Goal: Task Accomplishment & Management: Manage account settings

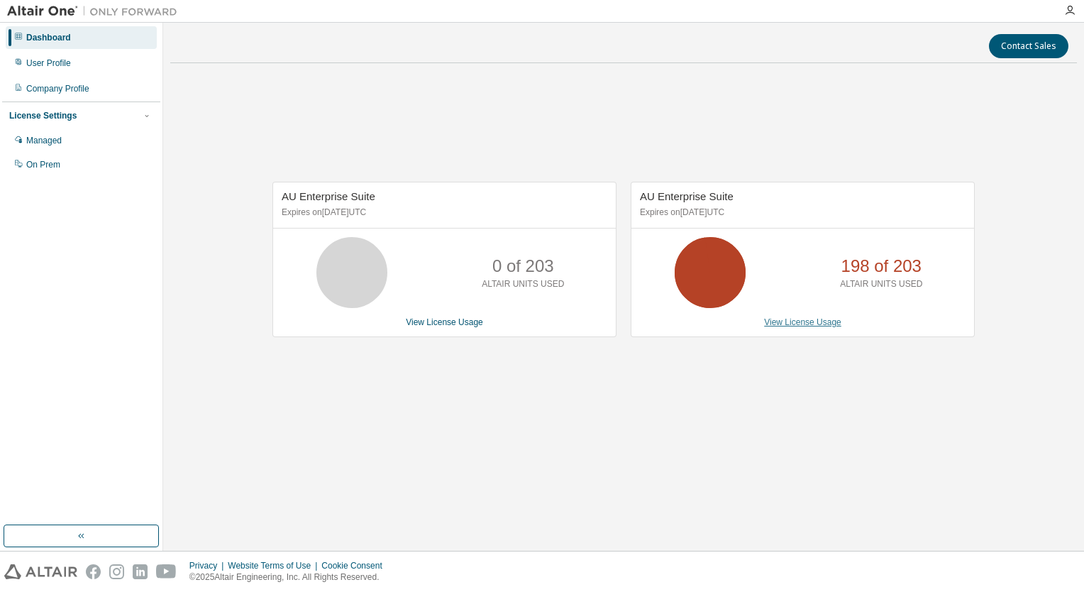
click at [805, 322] on link "View License Usage" at bounding box center [802, 322] width 77 height 10
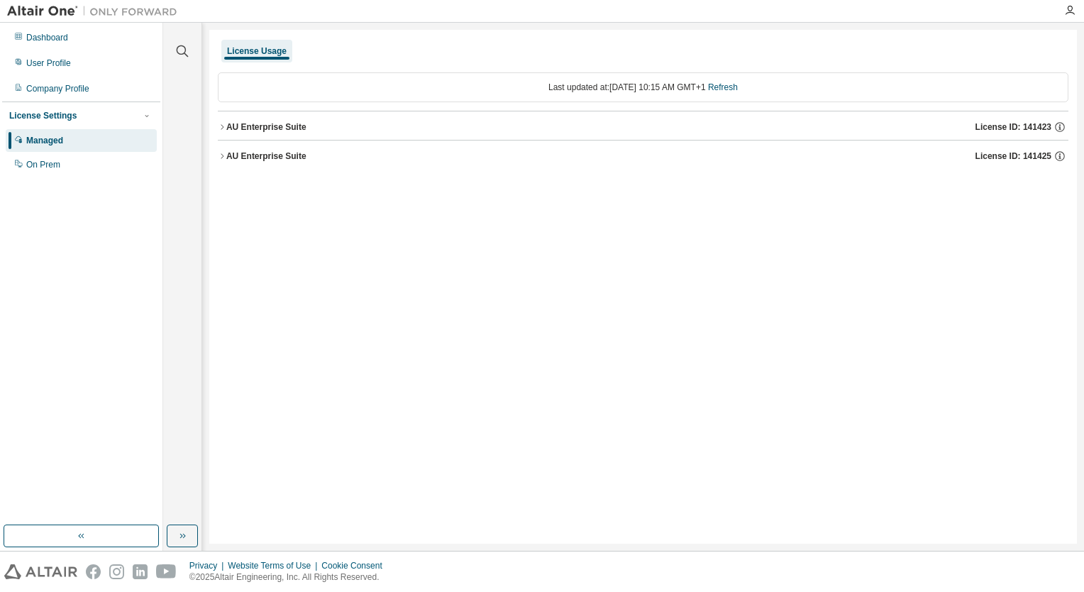
click at [252, 157] on div "AU Enterprise Suite" at bounding box center [266, 155] width 80 height 11
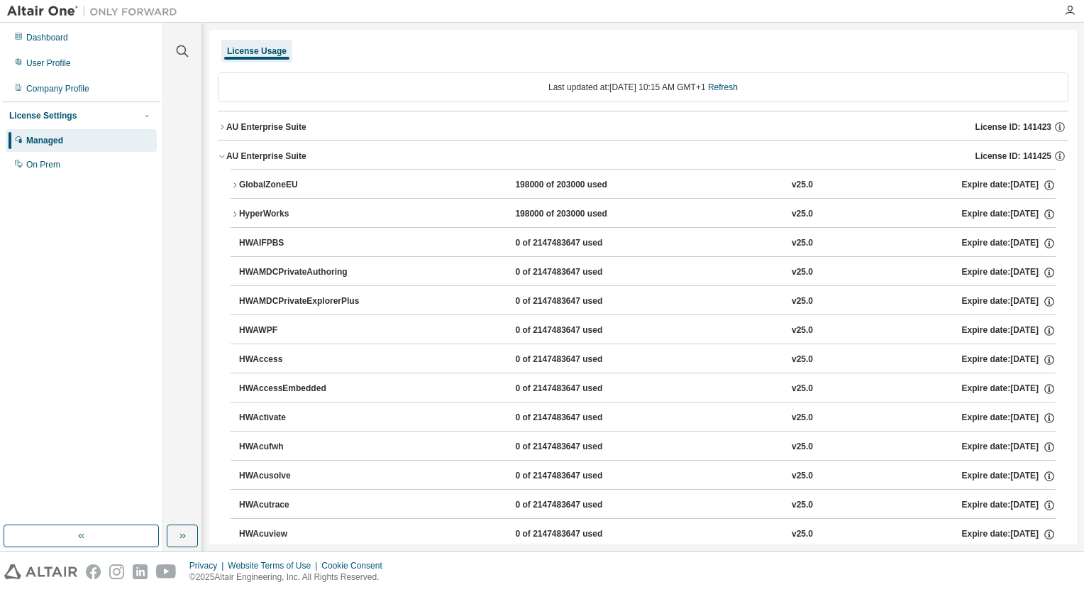
click at [266, 153] on div "AU Enterprise Suite" at bounding box center [266, 155] width 80 height 11
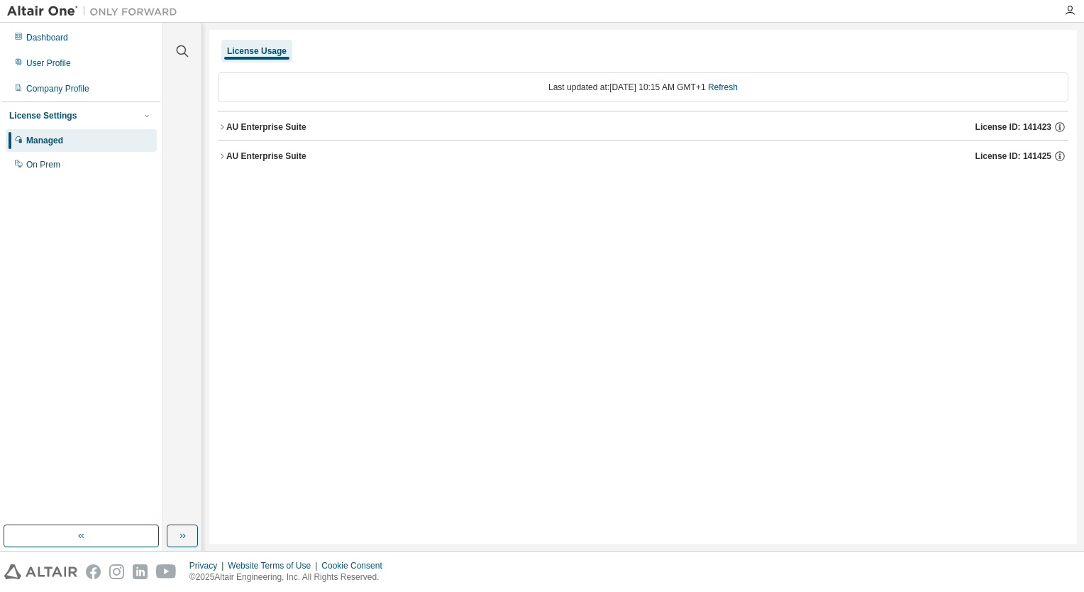
click at [272, 134] on button "AU Enterprise Suite License ID: 141423" at bounding box center [643, 126] width 851 height 31
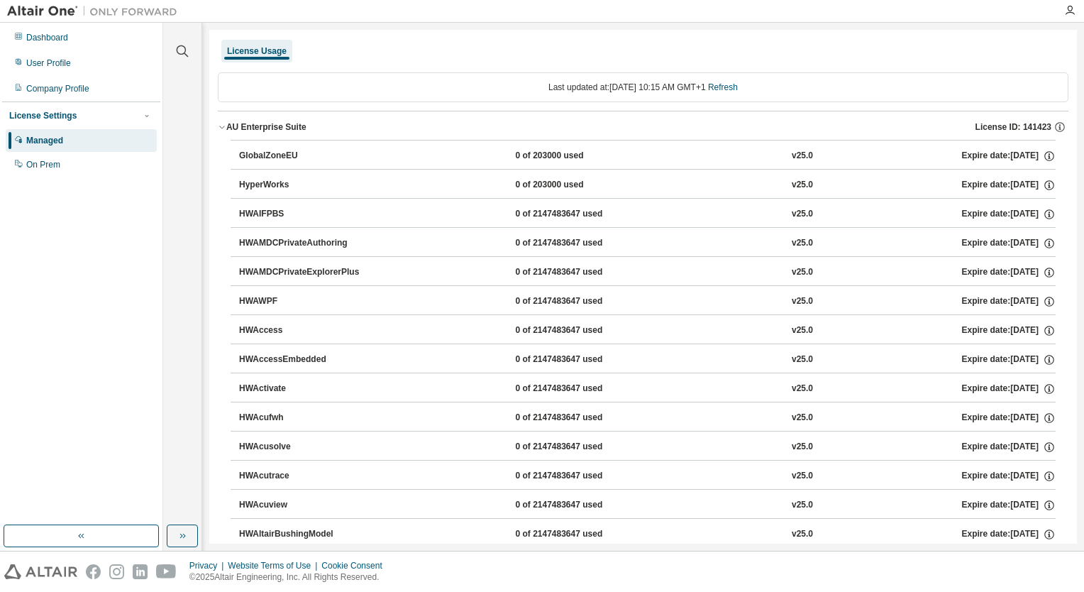
click at [275, 127] on div "AU Enterprise Suite" at bounding box center [266, 126] width 80 height 11
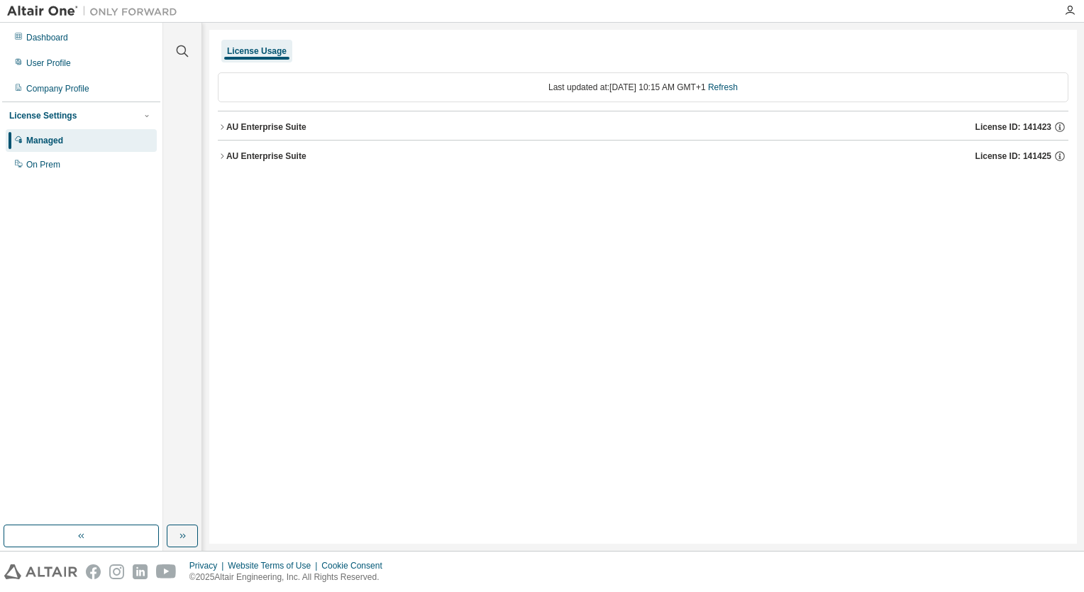
click at [264, 160] on div "AU Enterprise Suite" at bounding box center [266, 155] width 80 height 11
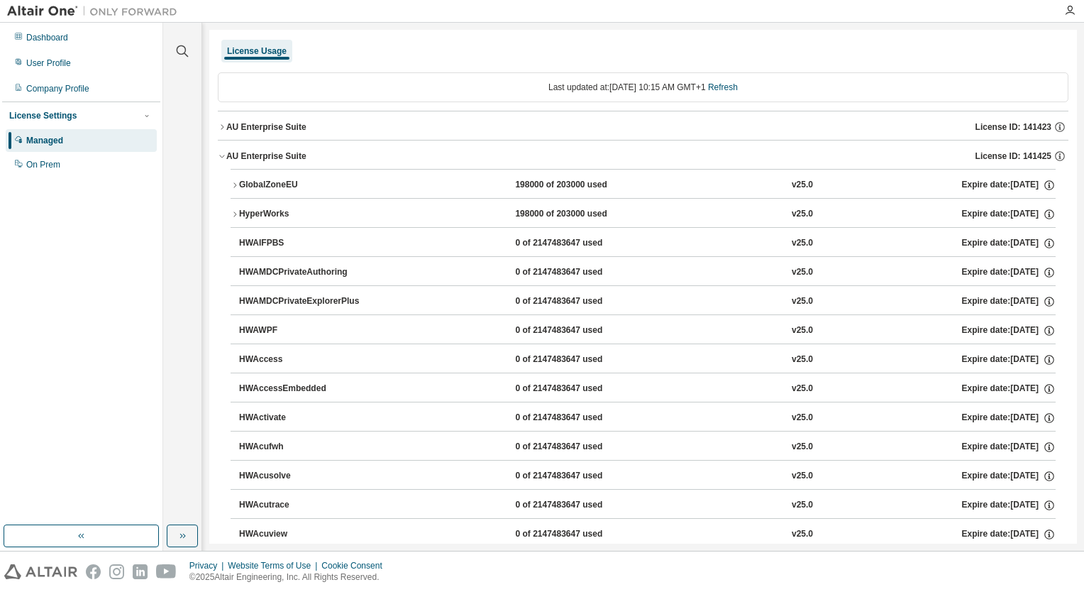
click at [265, 156] on div "AU Enterprise Suite" at bounding box center [266, 155] width 80 height 11
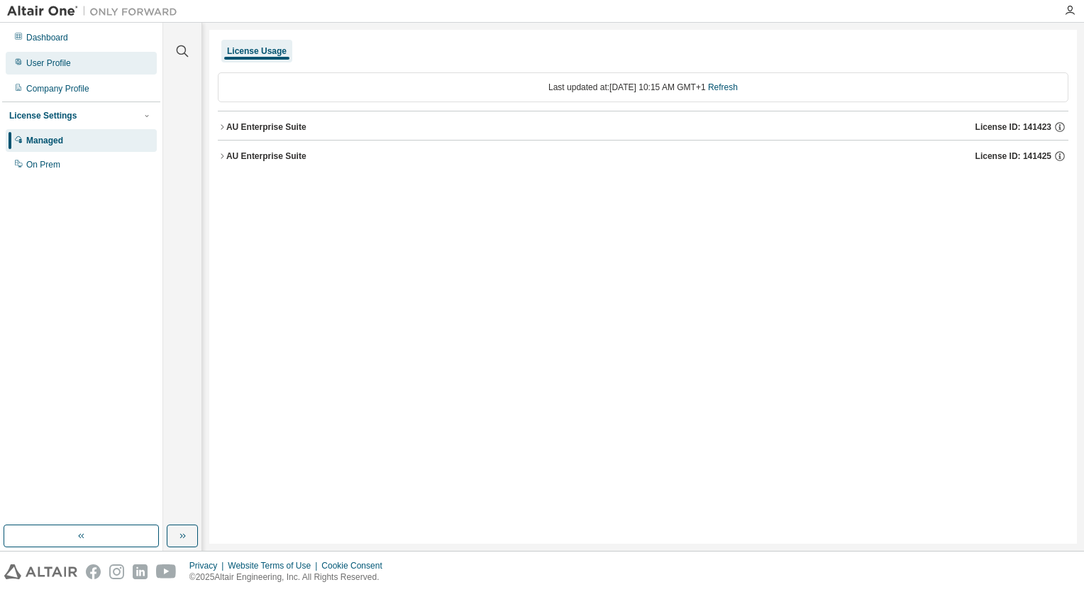
click at [69, 61] on div "User Profile" at bounding box center [48, 62] width 45 height 11
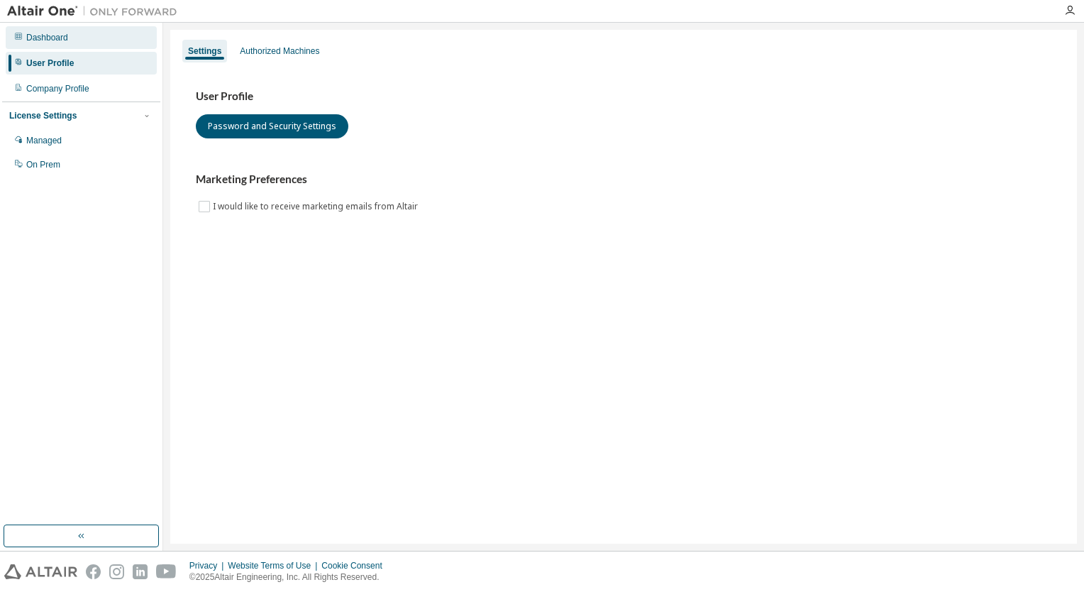
click at [92, 41] on div "Dashboard" at bounding box center [81, 37] width 151 height 23
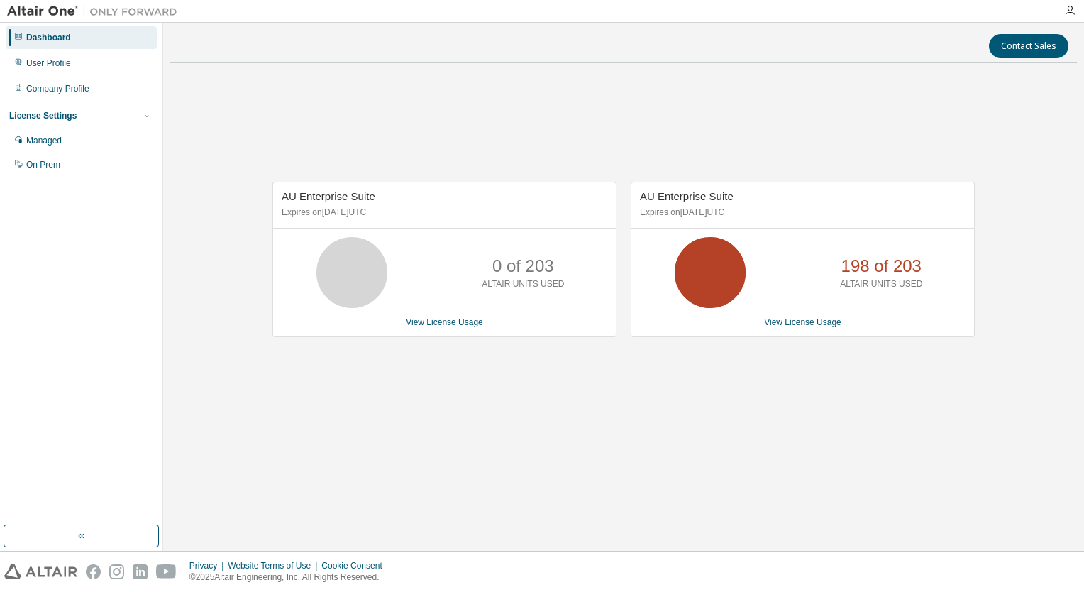
click at [780, 419] on div "AU Enterprise Suite Expires on [DATE] UTC 0 of 203 ALTAIR UNITS USED View Licen…" at bounding box center [623, 266] width 907 height 385
click at [800, 319] on link "View License Usage" at bounding box center [802, 322] width 77 height 10
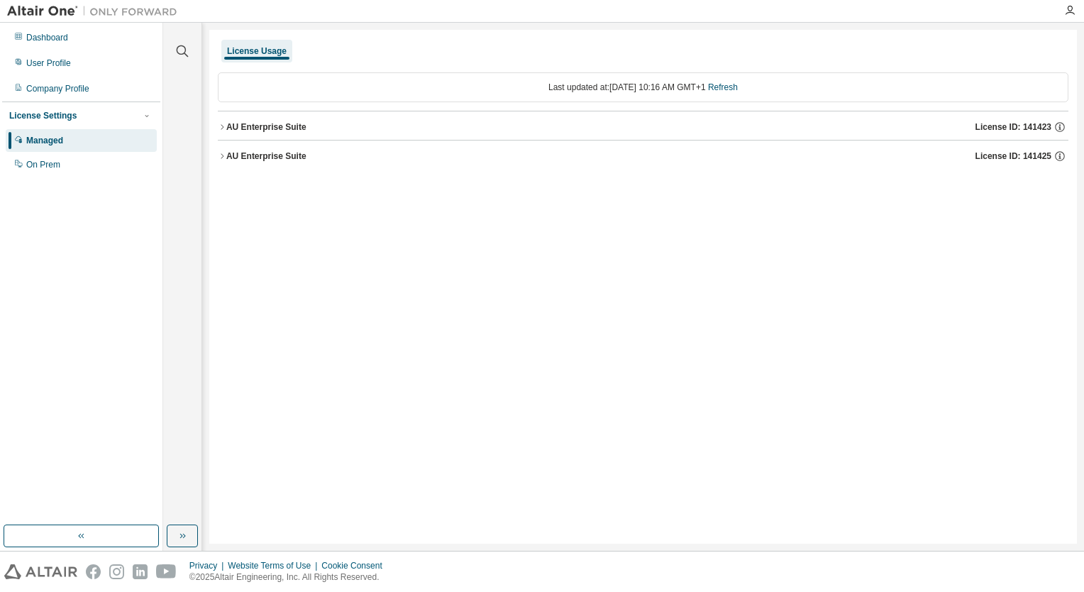
click at [272, 131] on div "AU Enterprise Suite" at bounding box center [266, 126] width 80 height 11
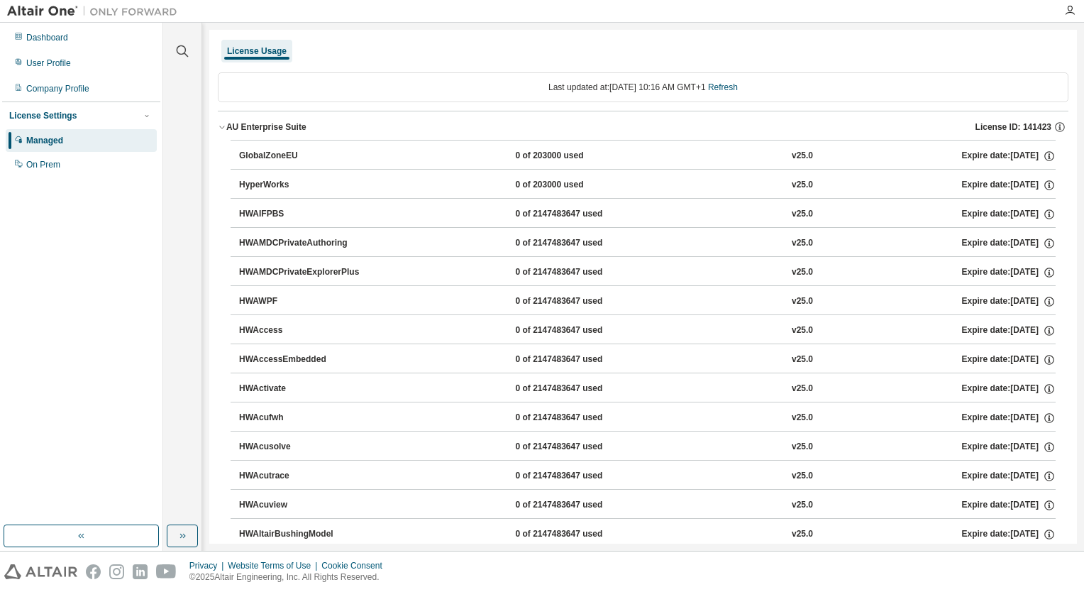
click at [275, 184] on div "HyperWorks" at bounding box center [303, 185] width 128 height 13
click at [51, 172] on div "On Prem" at bounding box center [81, 164] width 151 height 23
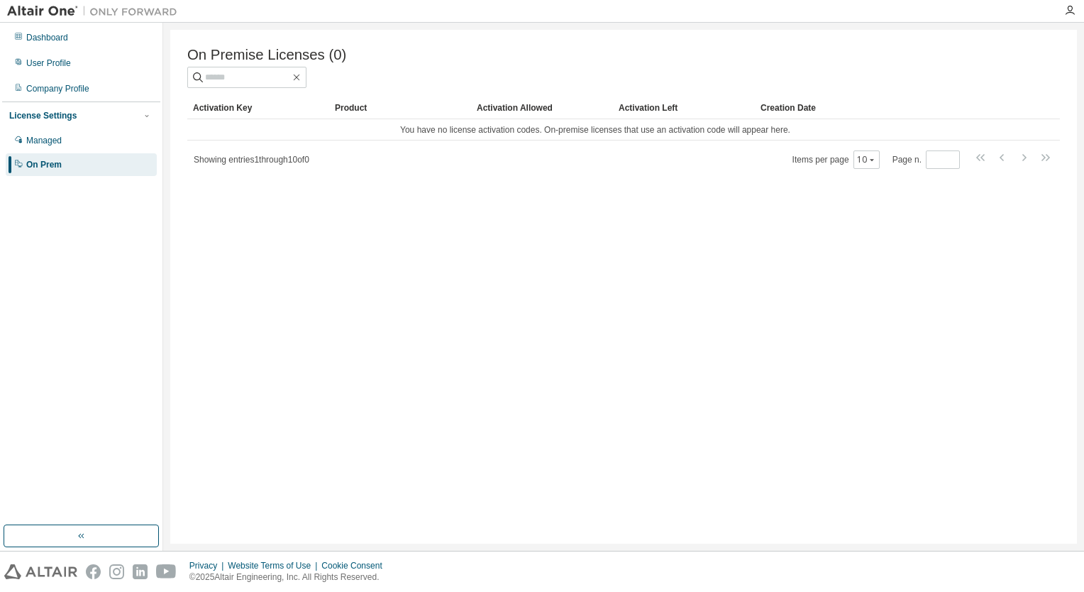
click at [358, 114] on div "Product" at bounding box center [400, 107] width 131 height 23
click at [219, 111] on div "Activation Key" at bounding box center [258, 107] width 131 height 23
click at [651, 114] on div "Activation Left" at bounding box center [684, 107] width 131 height 23
click at [34, 129] on div "Managed" at bounding box center [81, 140] width 151 height 23
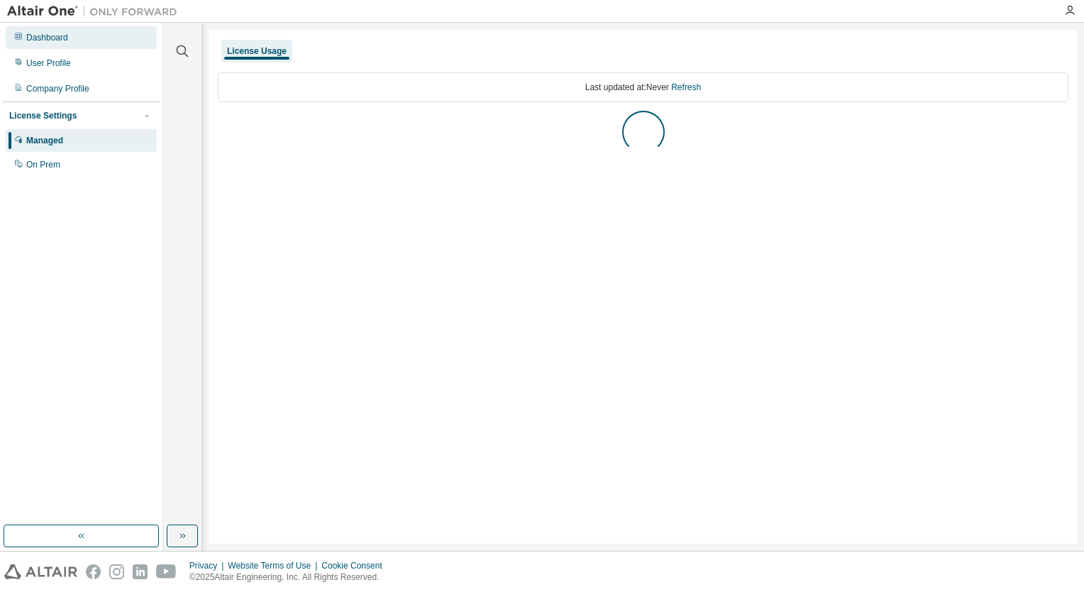
click at [67, 38] on div "Dashboard" at bounding box center [81, 37] width 151 height 23
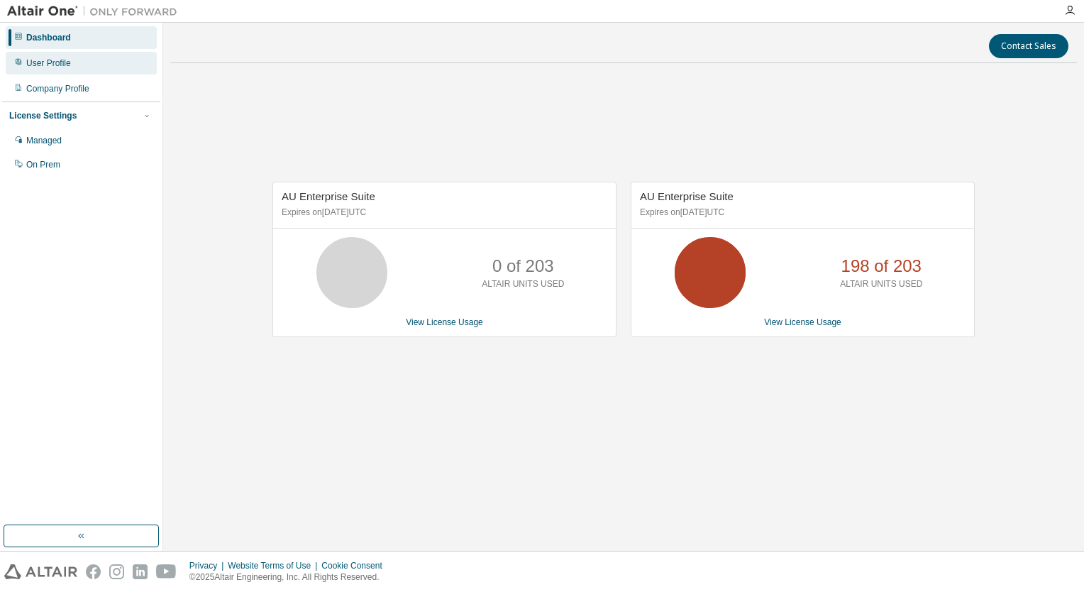
click at [54, 72] on div "User Profile" at bounding box center [81, 63] width 151 height 23
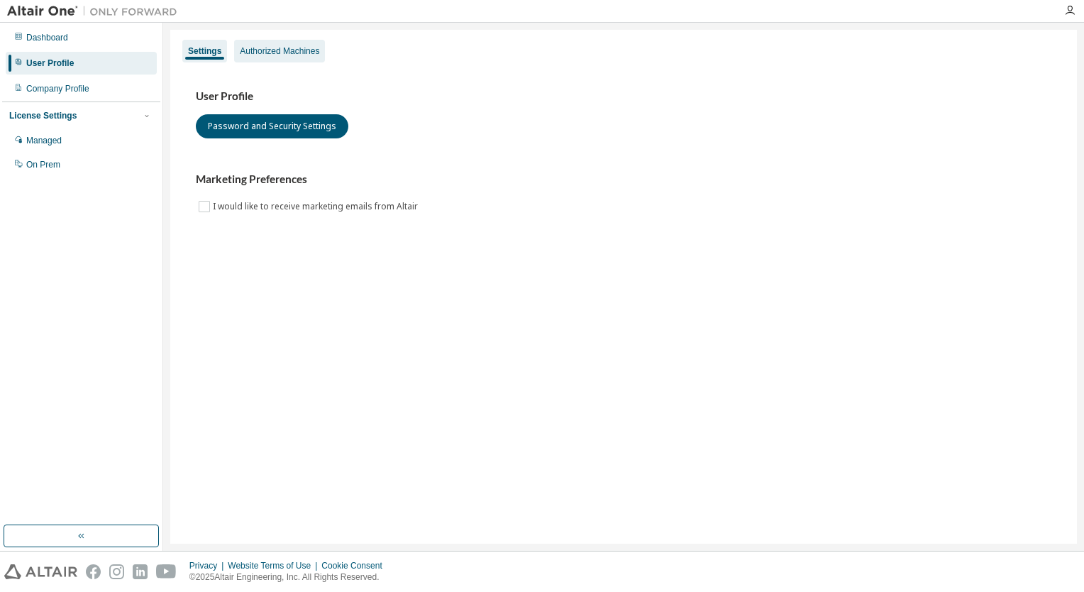
click at [272, 50] on div "Authorized Machines" at bounding box center [279, 50] width 79 height 11
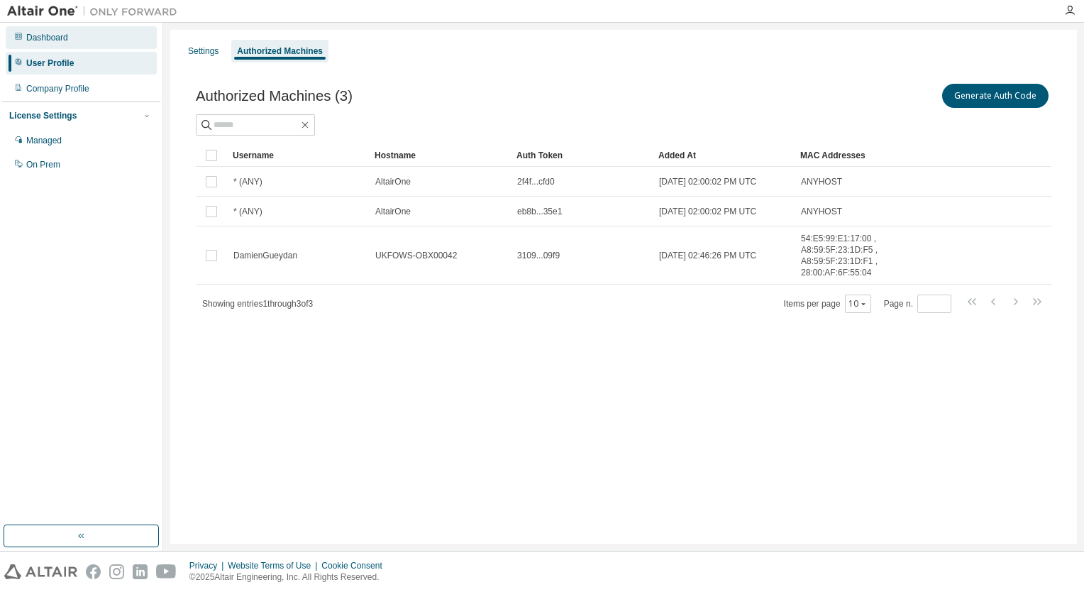
click at [39, 41] on div "Dashboard" at bounding box center [47, 37] width 42 height 11
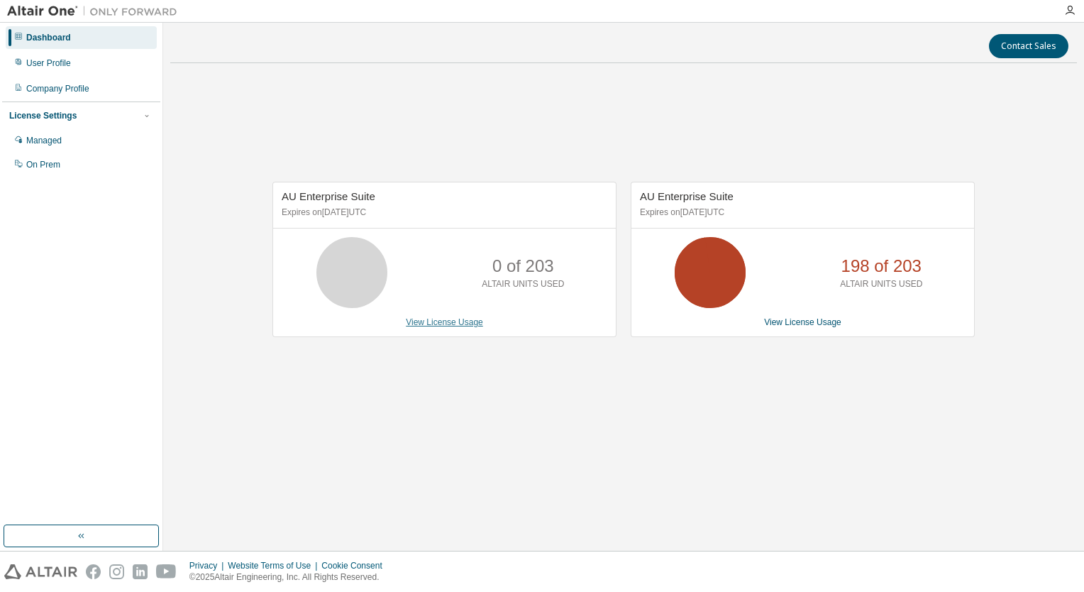
click at [460, 324] on link "View License Usage" at bounding box center [444, 322] width 77 height 10
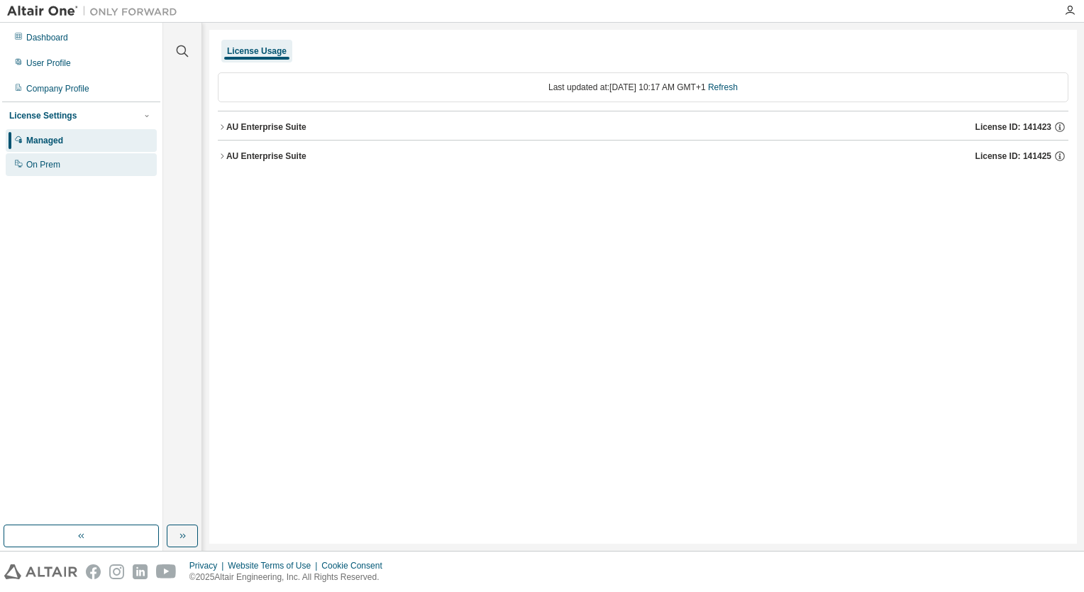
click at [118, 171] on div "On Prem" at bounding box center [81, 164] width 151 height 23
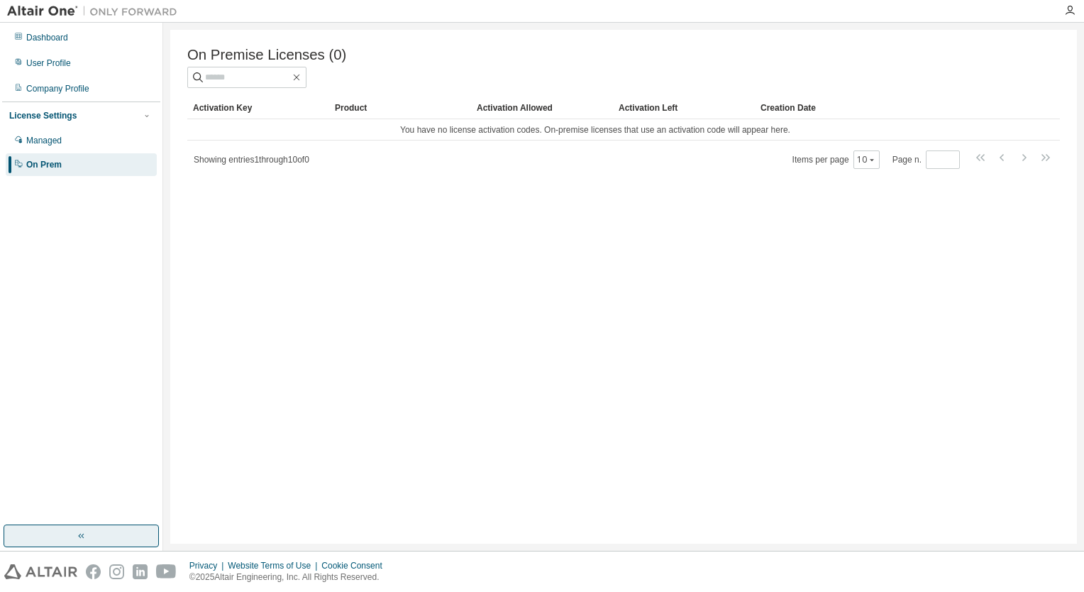
click at [64, 536] on button "button" at bounding box center [81, 535] width 155 height 23
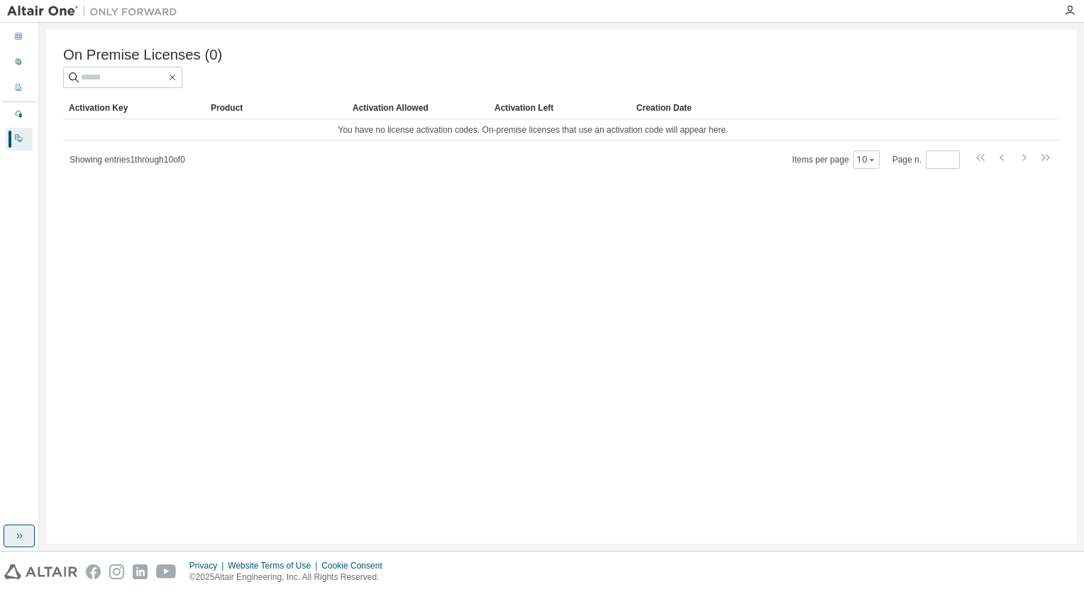
click at [14, 534] on icon "button" at bounding box center [18, 535] width 11 height 11
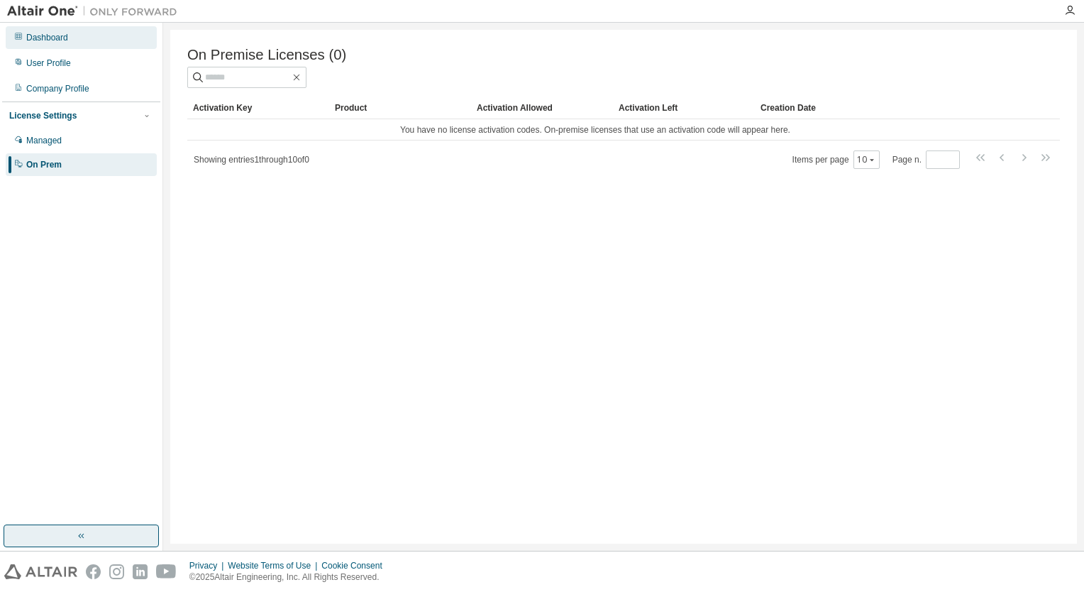
click at [89, 48] on div "Dashboard" at bounding box center [81, 37] width 151 height 23
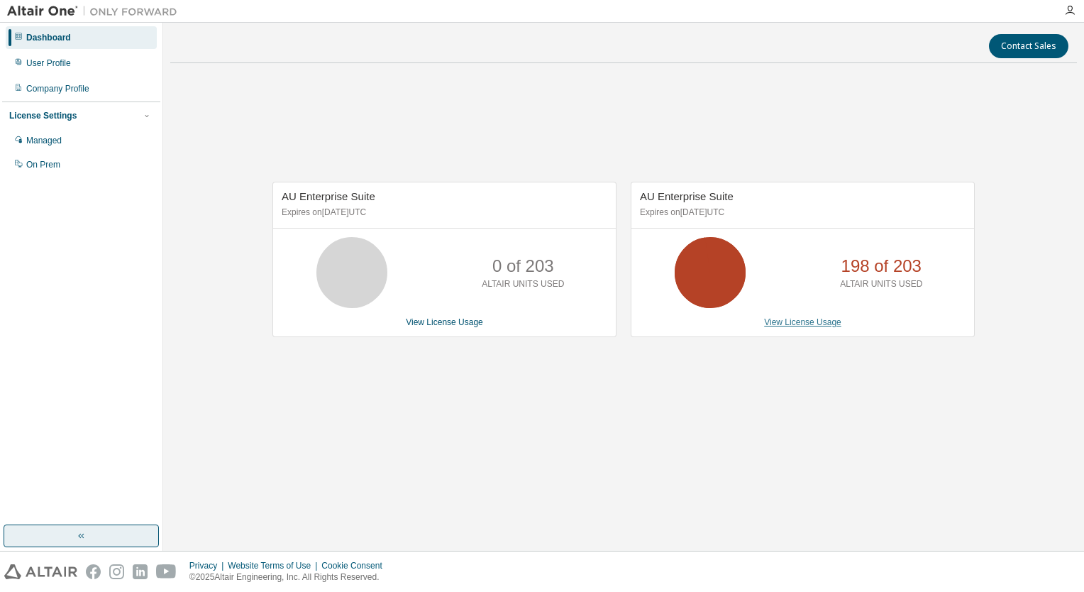
click at [793, 319] on link "View License Usage" at bounding box center [802, 322] width 77 height 10
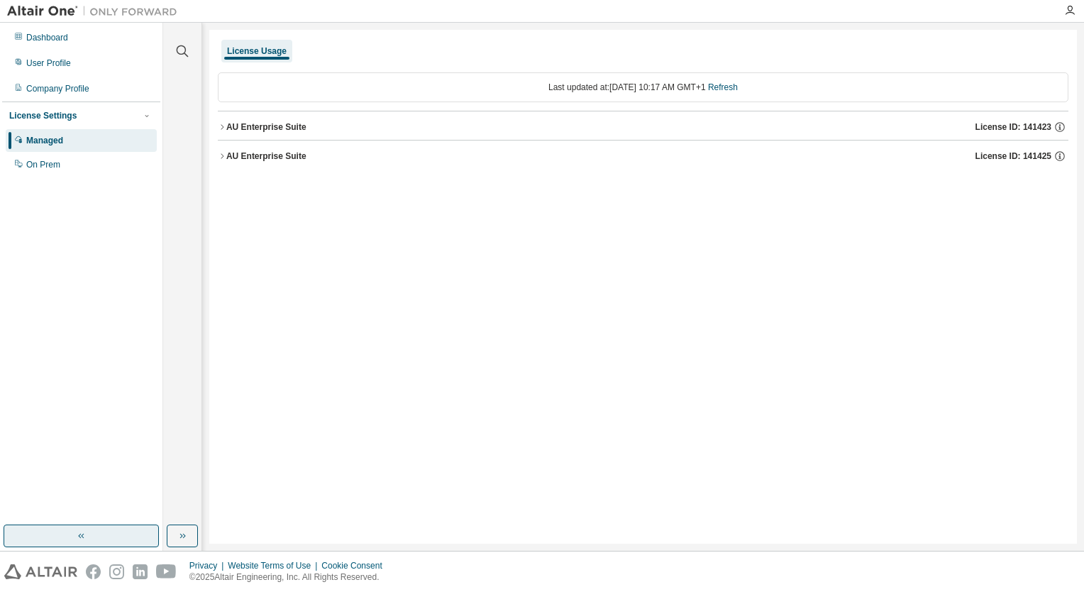
click at [263, 154] on div "AU Enterprise Suite" at bounding box center [266, 155] width 80 height 11
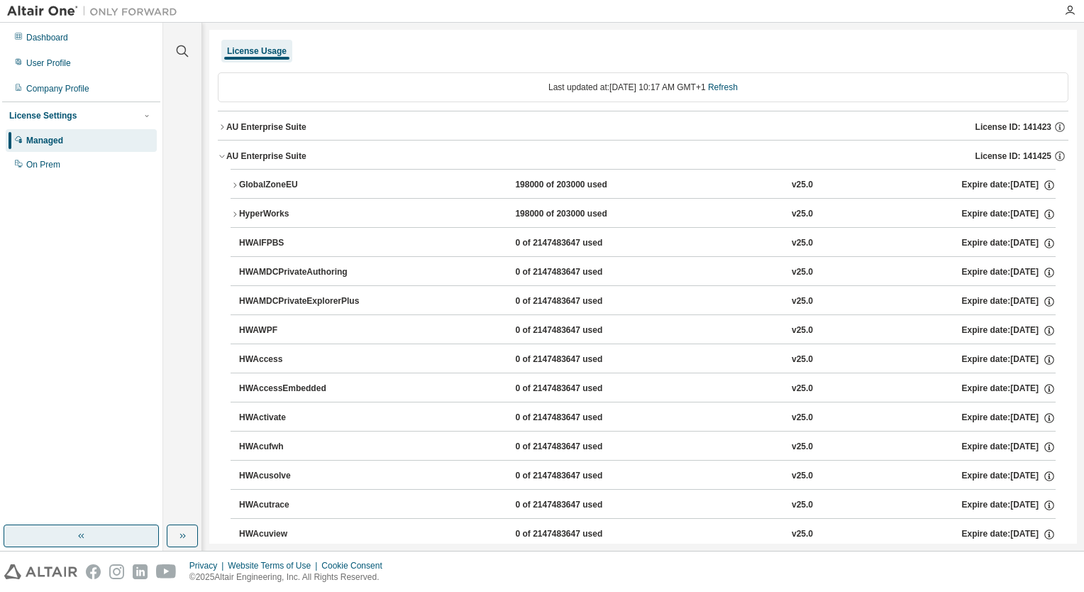
click at [233, 185] on icon "button" at bounding box center [235, 185] width 9 height 9
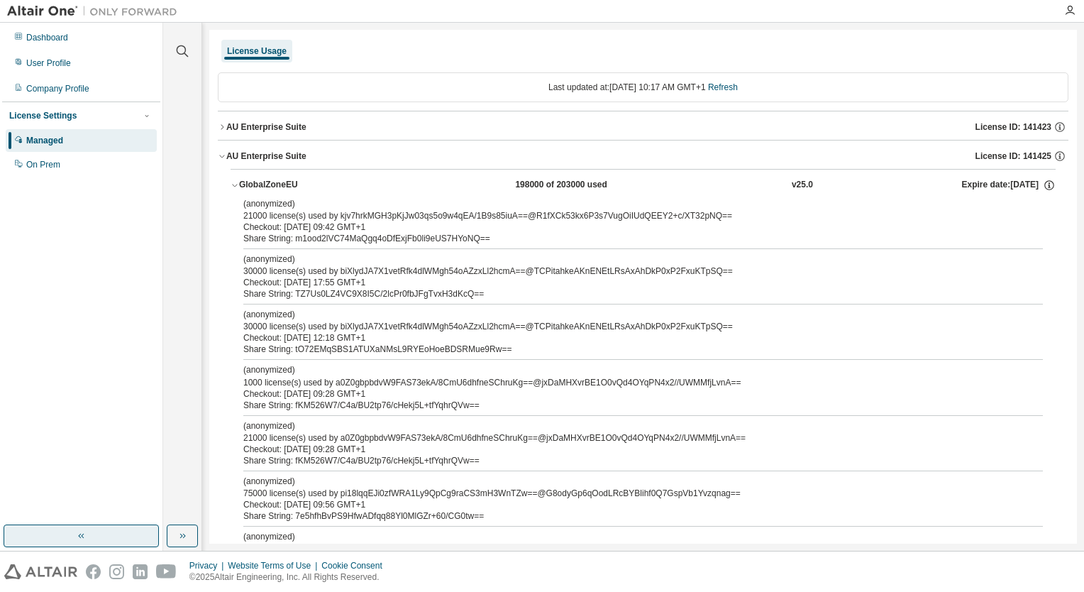
click at [234, 185] on icon "button" at bounding box center [235, 185] width 9 height 9
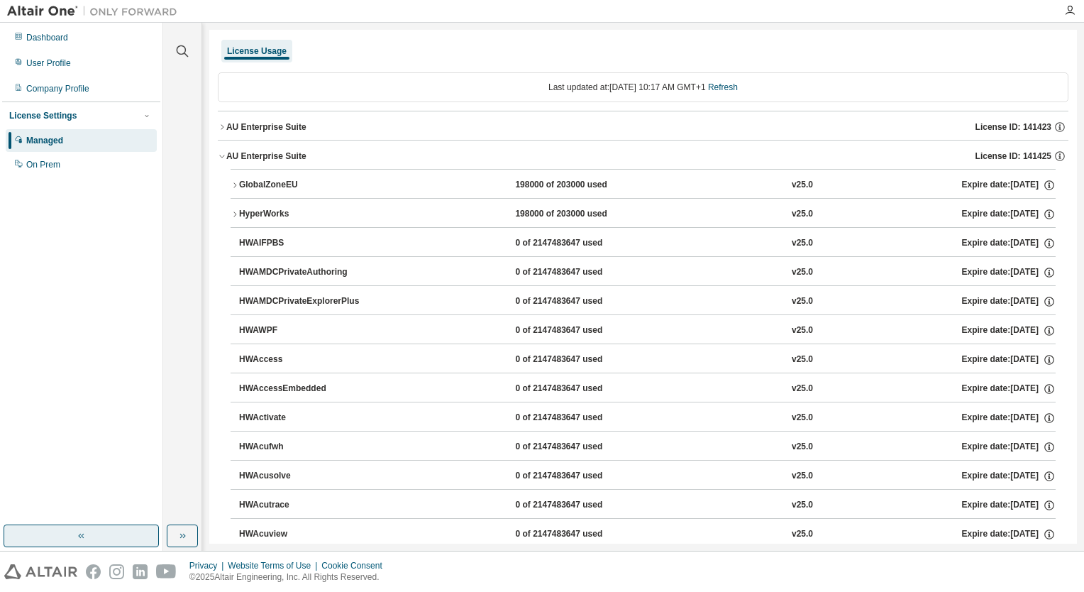
click at [233, 210] on icon "button" at bounding box center [235, 214] width 9 height 9
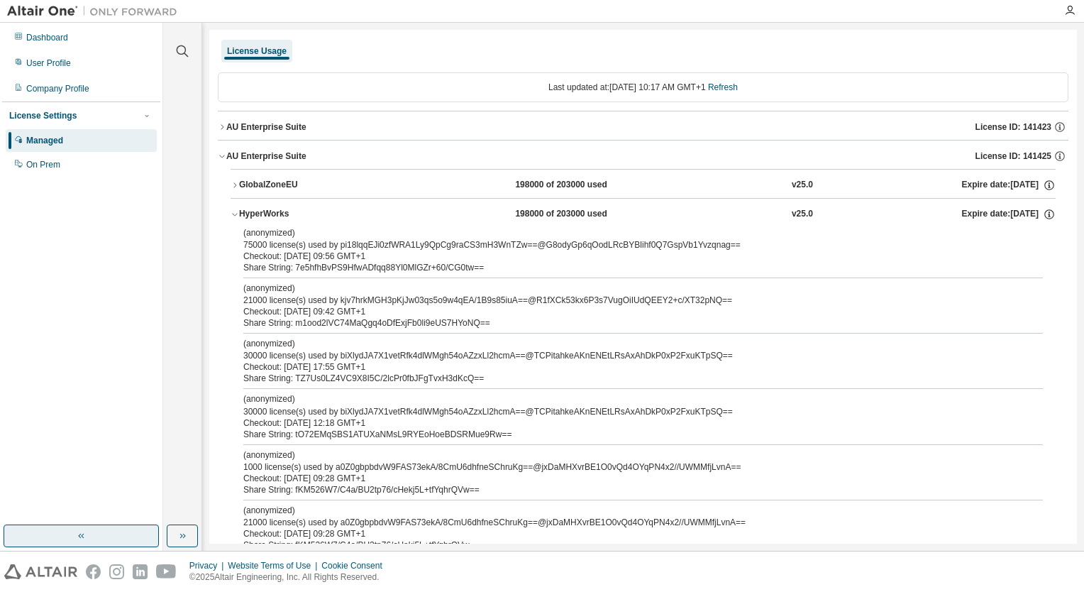
click at [235, 210] on icon "button" at bounding box center [235, 214] width 9 height 9
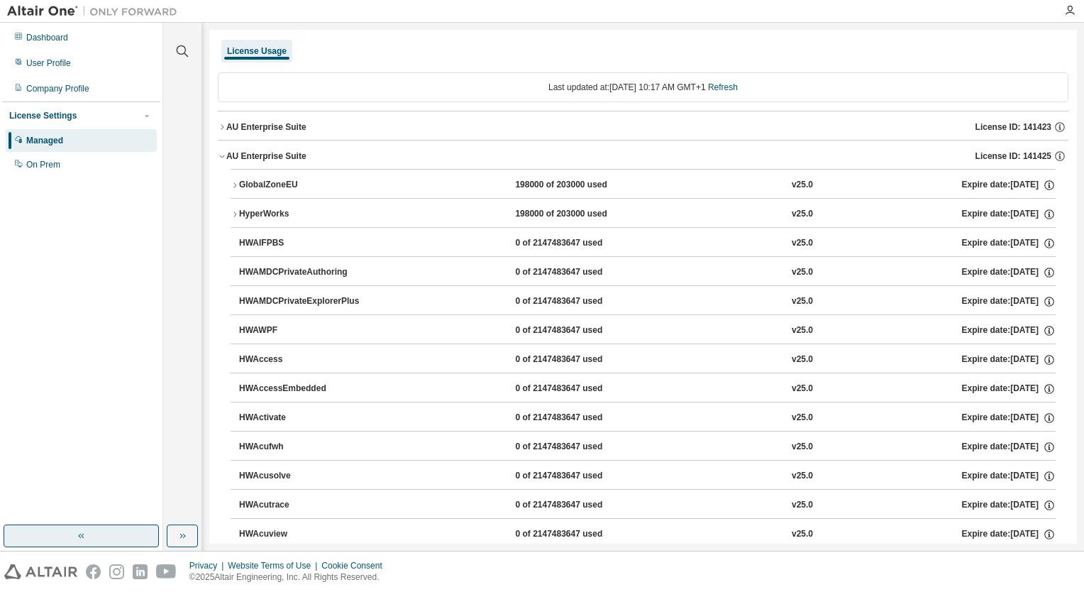
click at [224, 128] on icon "button" at bounding box center [222, 127] width 9 height 9
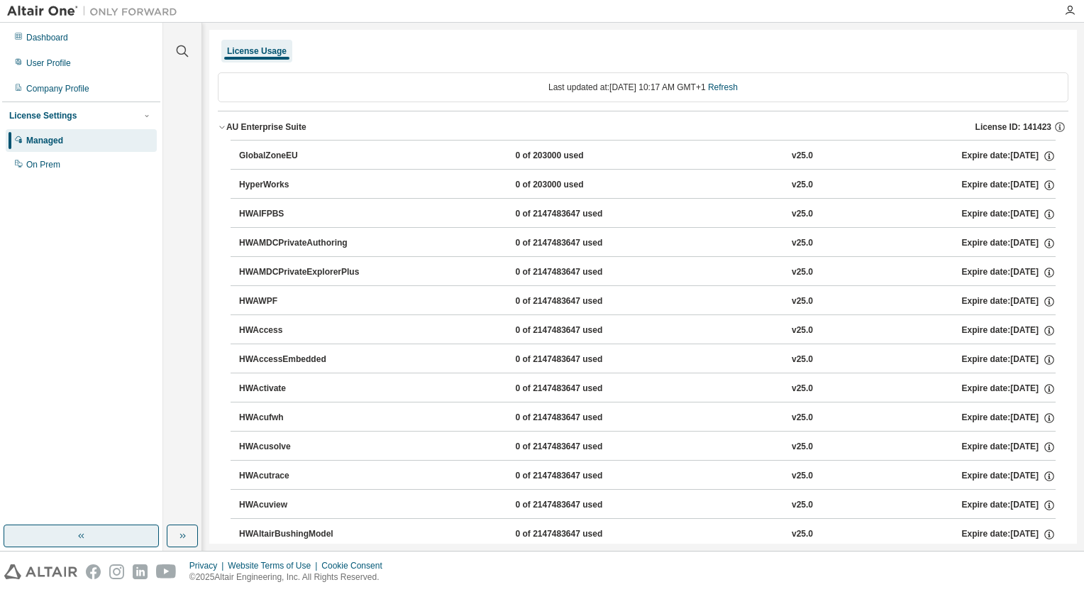
click at [224, 128] on icon "button" at bounding box center [222, 127] width 9 height 9
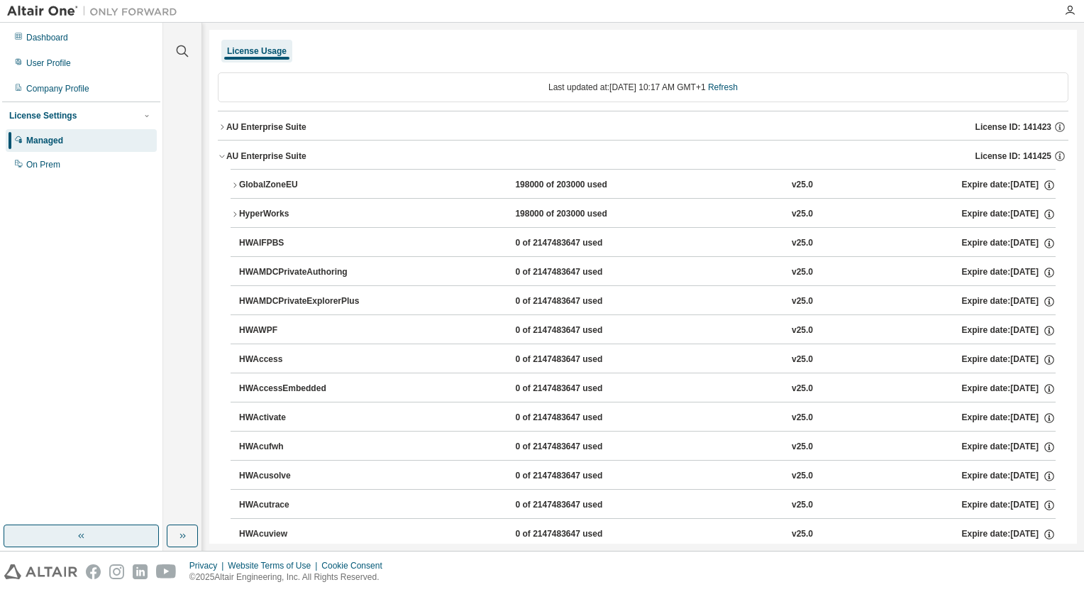
click at [67, 152] on div "Managed" at bounding box center [81, 140] width 151 height 23
click at [65, 169] on div "On Prem" at bounding box center [81, 164] width 151 height 23
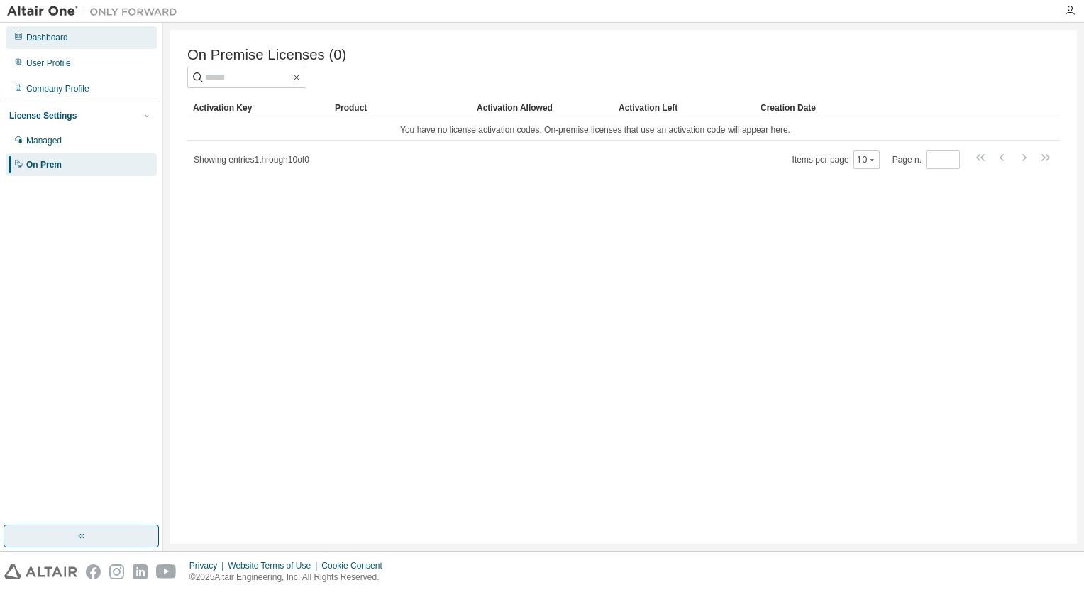
click at [35, 35] on div "Dashboard" at bounding box center [47, 37] width 42 height 11
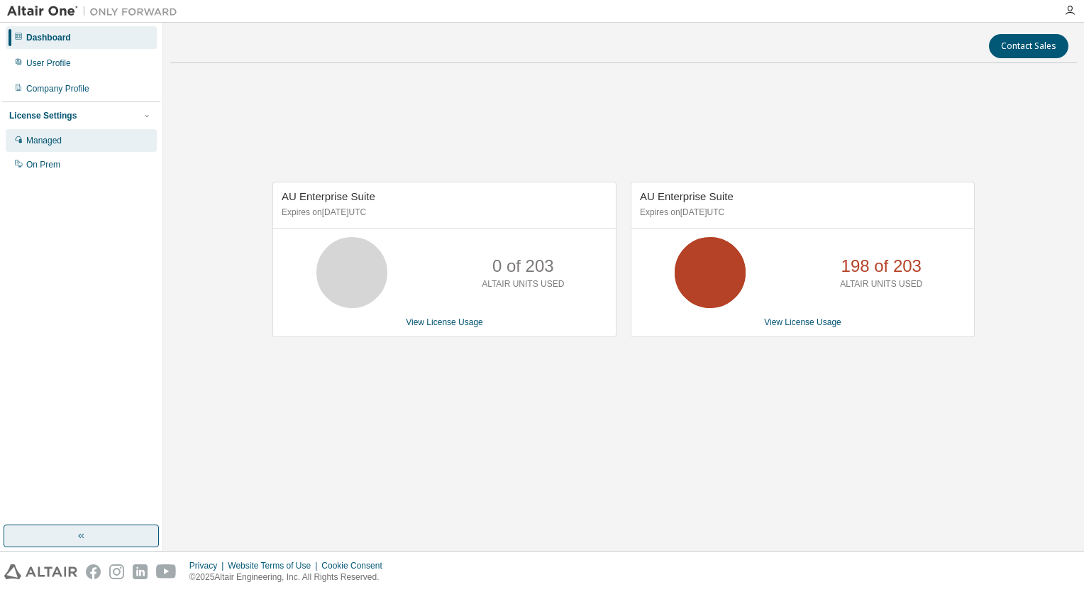
click at [75, 149] on div "Managed" at bounding box center [81, 140] width 151 height 23
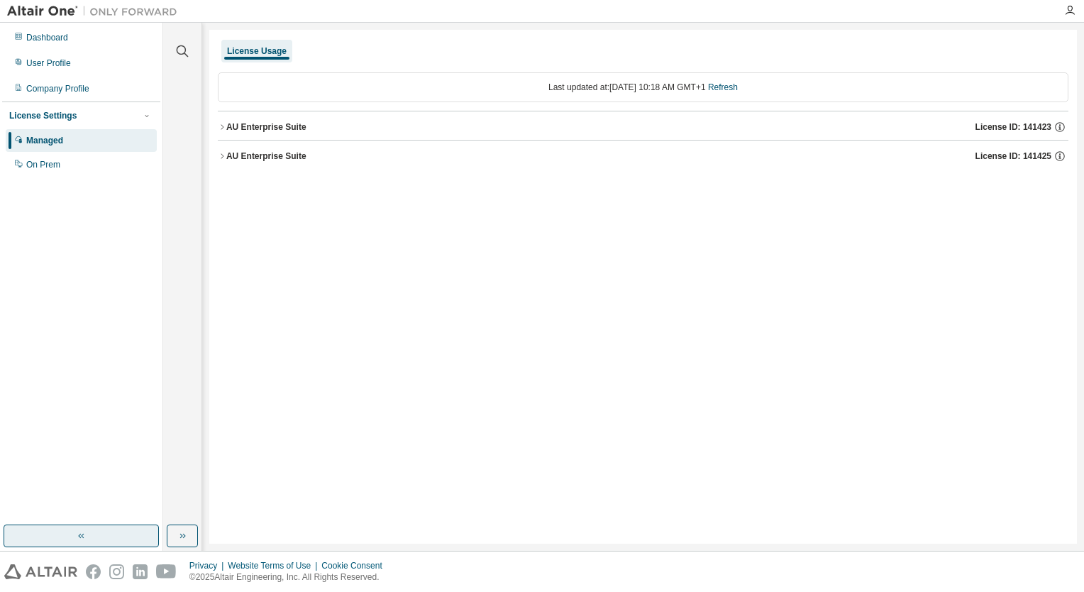
click at [269, 156] on div "AU Enterprise Suite" at bounding box center [266, 155] width 80 height 11
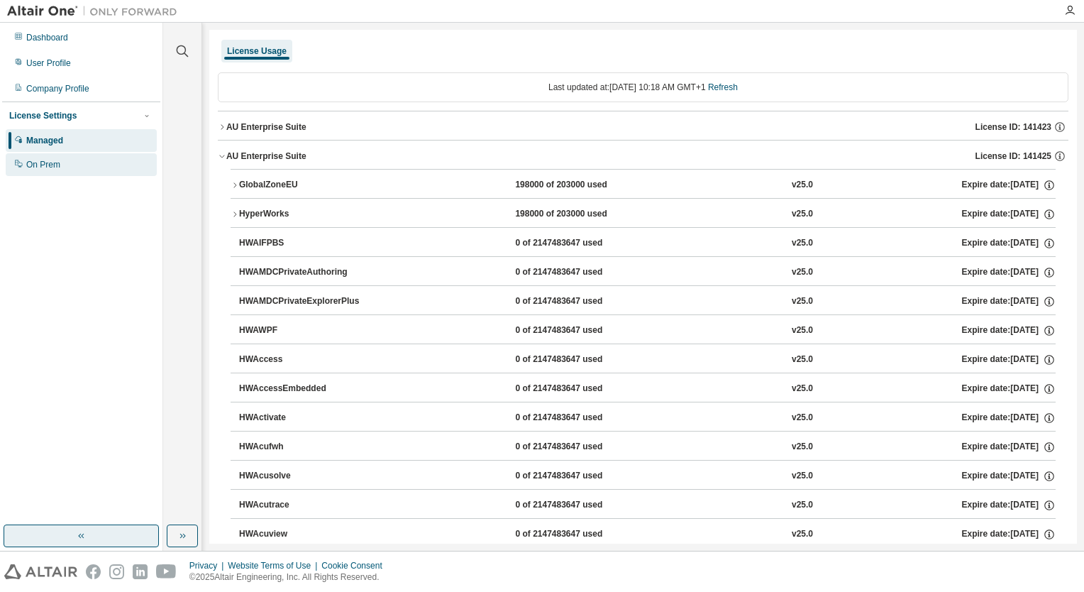
click at [26, 169] on div "On Prem" at bounding box center [43, 164] width 34 height 11
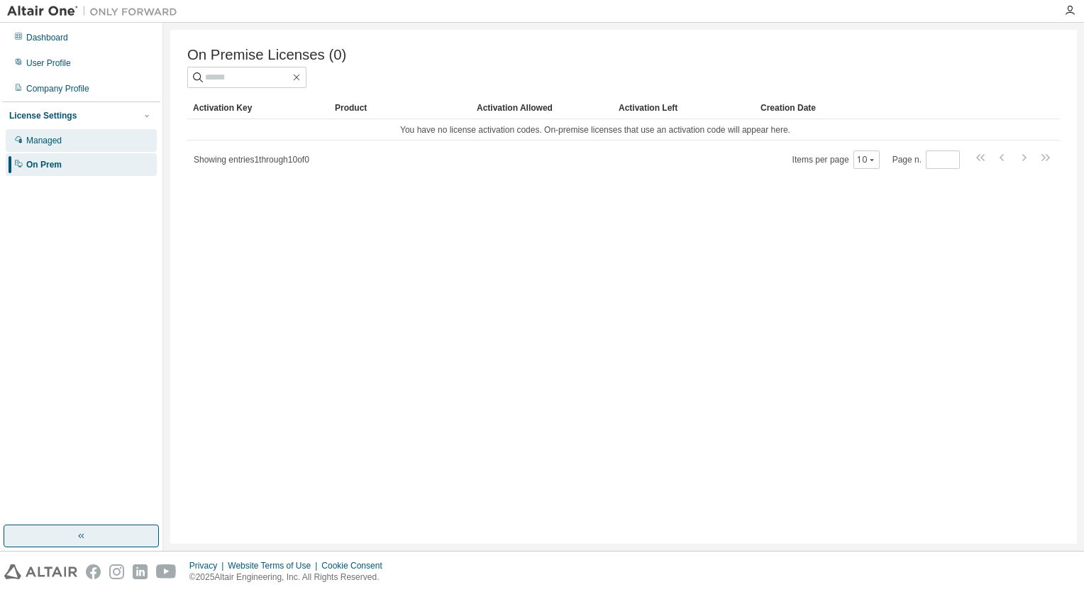
click at [71, 145] on div "Managed" at bounding box center [81, 140] width 151 height 23
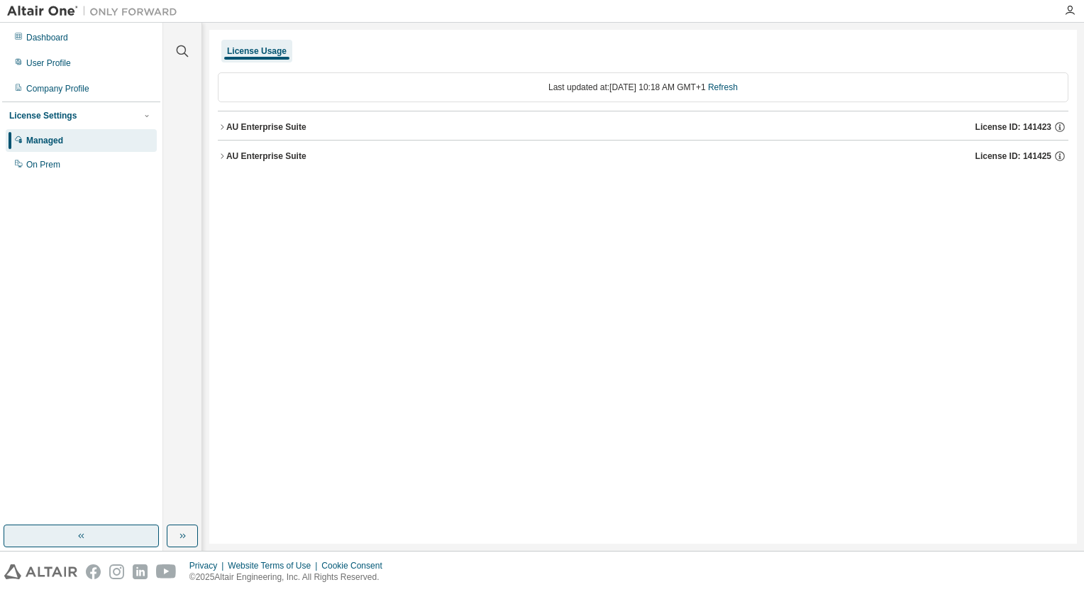
click at [522, 325] on div "License Usage Last updated at: [DATE] 10:18 AM GMT+1 Refresh AU Enterprise Suit…" at bounding box center [643, 287] width 868 height 514
click at [299, 133] on button "AU Enterprise Suite License ID: 141423" at bounding box center [643, 126] width 851 height 31
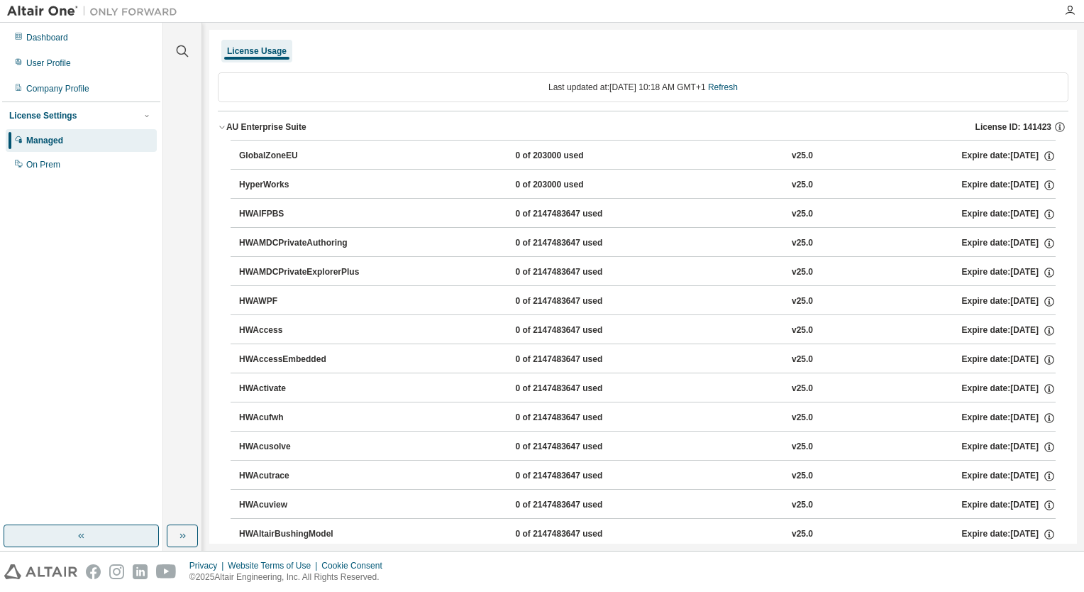
click at [250, 121] on div "AU Enterprise Suite" at bounding box center [266, 126] width 80 height 11
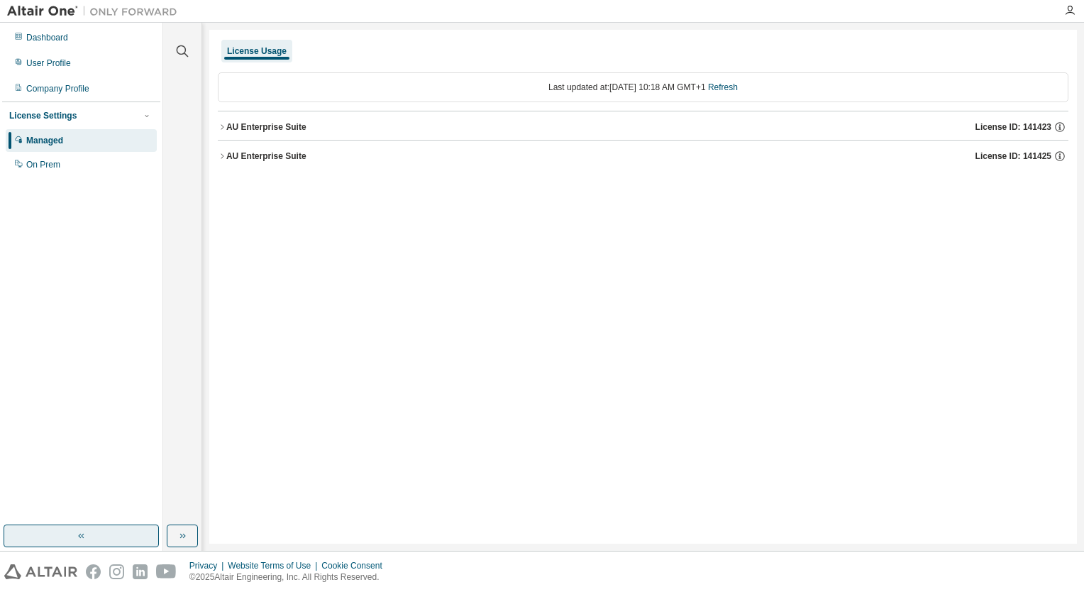
click at [272, 155] on div "AU Enterprise Suite" at bounding box center [266, 155] width 80 height 11
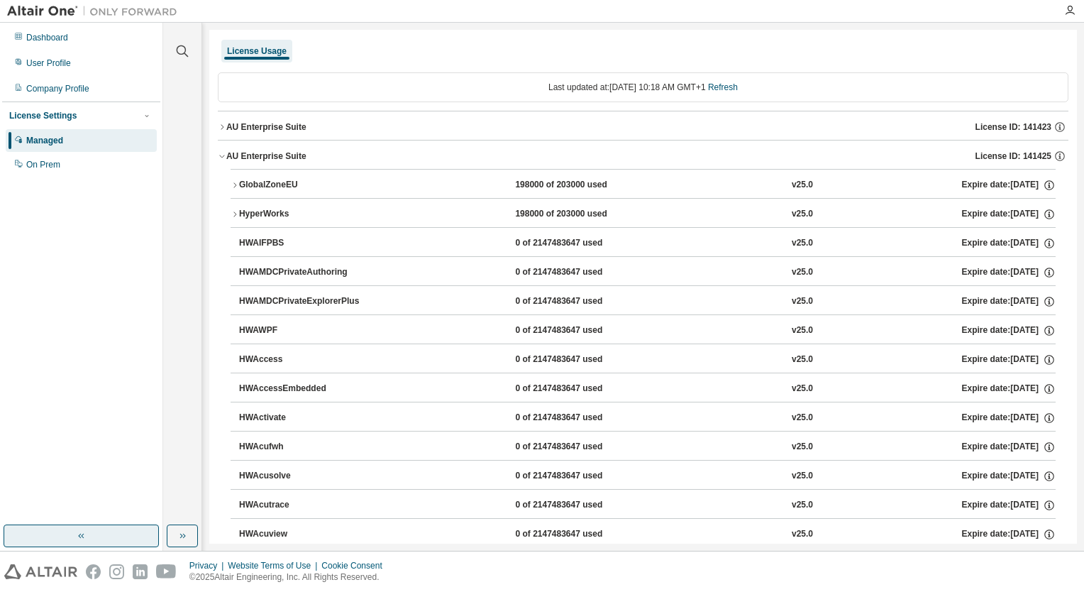
click at [249, 214] on div "HyperWorks" at bounding box center [303, 214] width 128 height 13
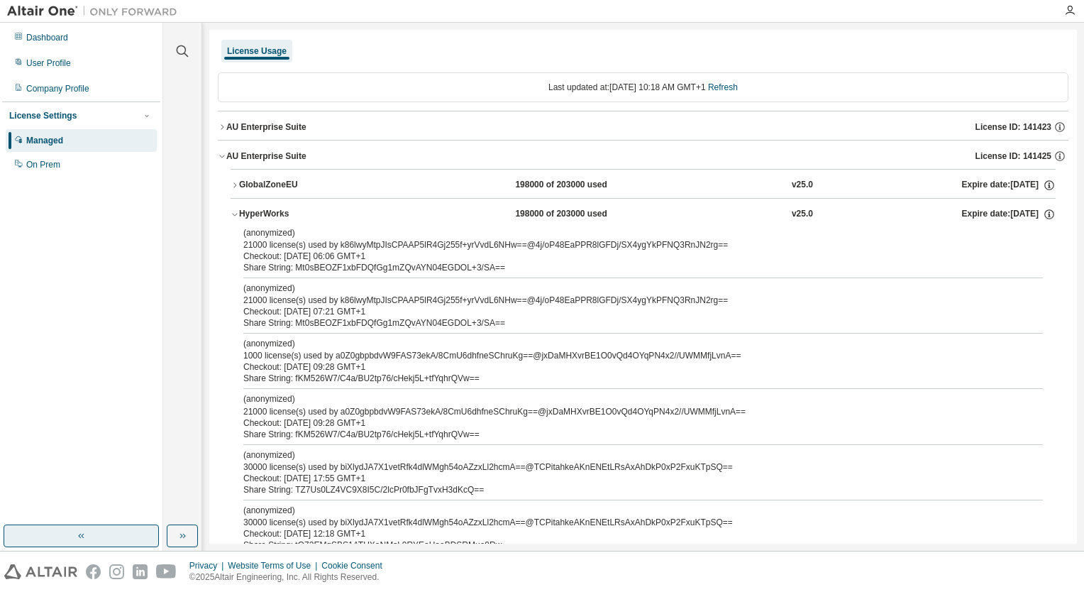
click at [249, 214] on div "HyperWorks" at bounding box center [303, 214] width 128 height 13
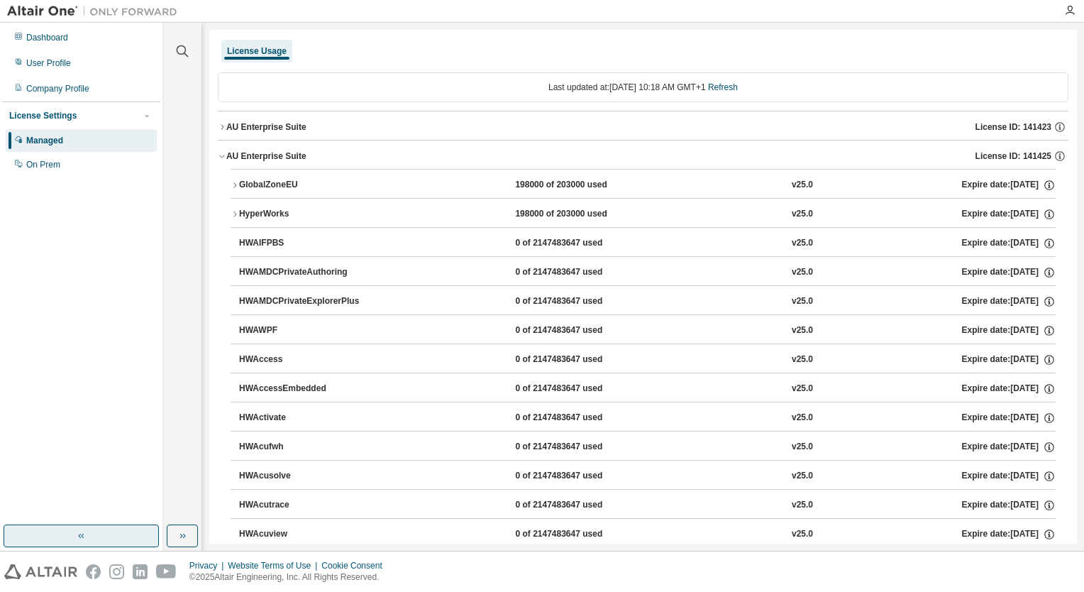
click at [249, 214] on div "HyperWorks" at bounding box center [303, 214] width 128 height 13
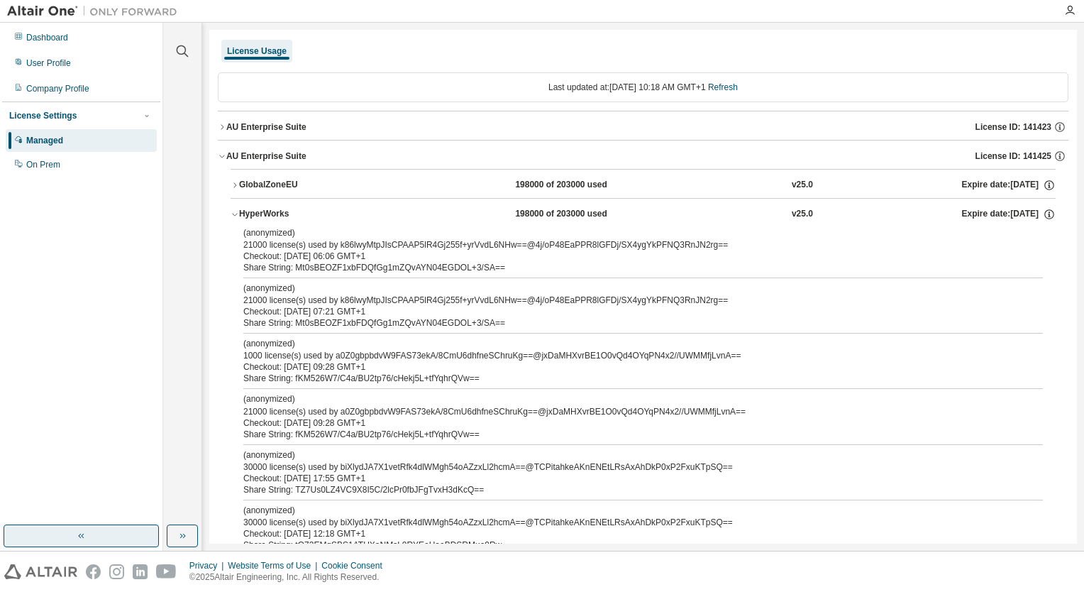
click at [250, 215] on div "HyperWorks" at bounding box center [303, 214] width 128 height 13
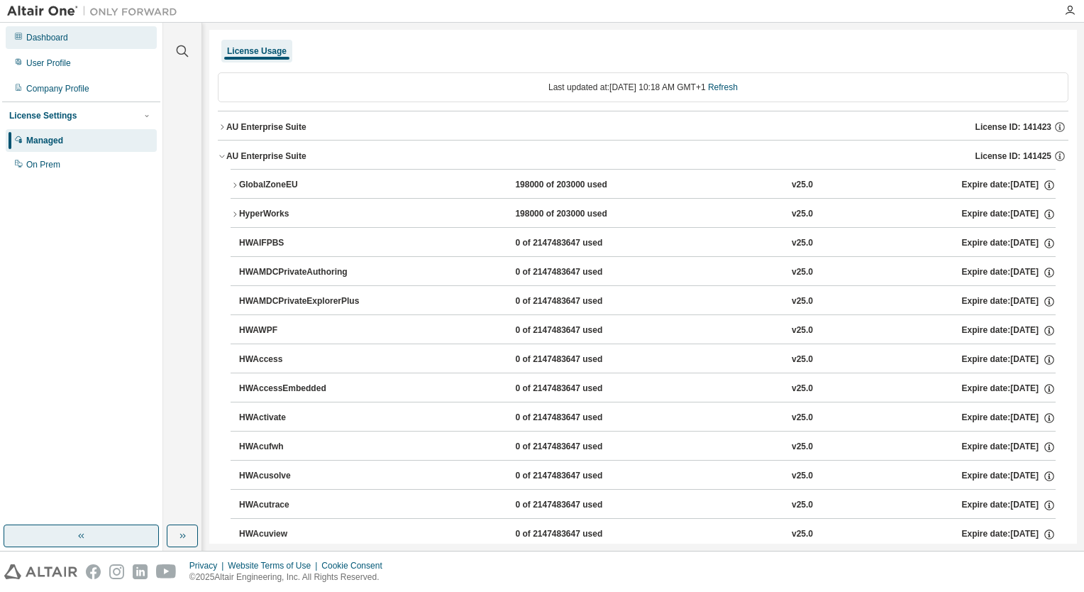
click at [63, 39] on div "Dashboard" at bounding box center [47, 37] width 42 height 11
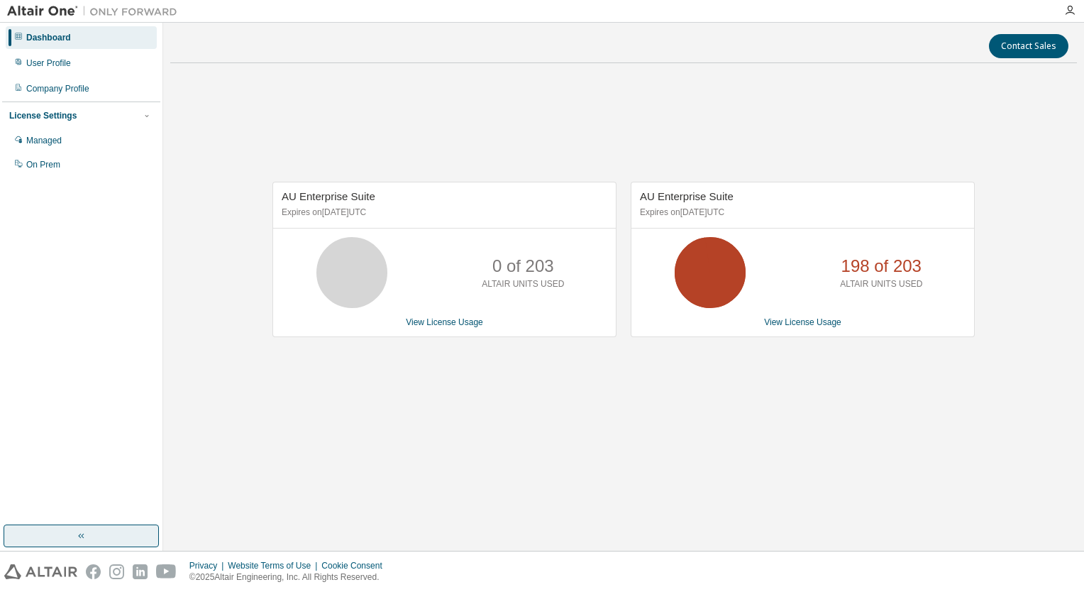
click at [720, 265] on icon at bounding box center [709, 272] width 35 height 35
click at [1005, 270] on div "AU Enterprise Suite Expires on [DATE] UTC 0 of 203 ALTAIR UNITS USED View Licen…" at bounding box center [623, 266] width 907 height 385
click at [895, 282] on p "ALTAIR UNITS USED" at bounding box center [881, 284] width 82 height 12
drag, startPoint x: 895, startPoint y: 282, endPoint x: 824, endPoint y: 319, distance: 80.0
click at [824, 319] on link "View License Usage" at bounding box center [802, 322] width 77 height 10
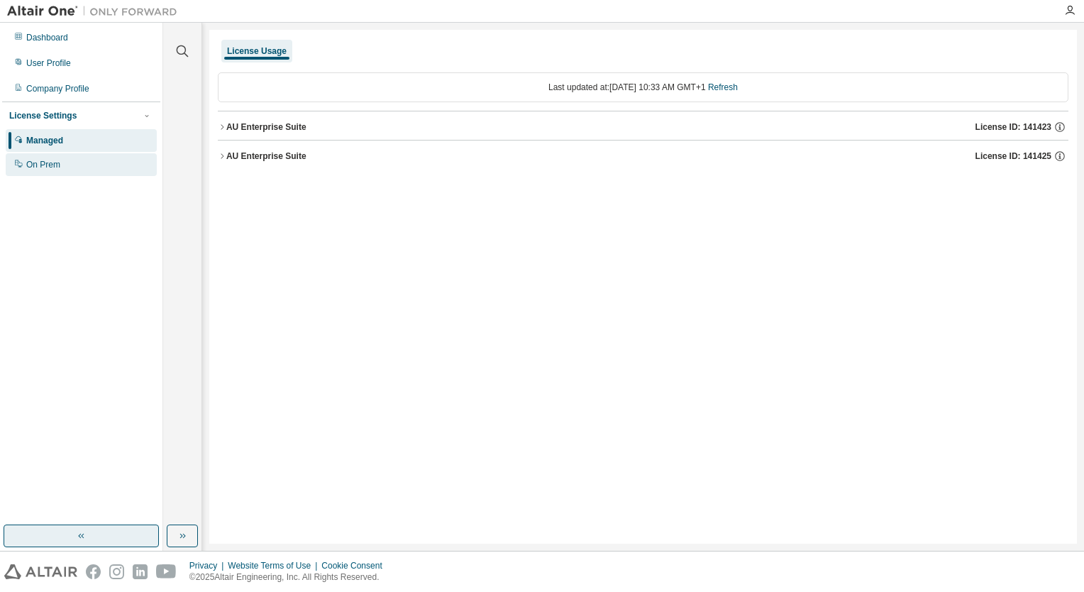
click at [85, 161] on div "On Prem" at bounding box center [81, 164] width 151 height 23
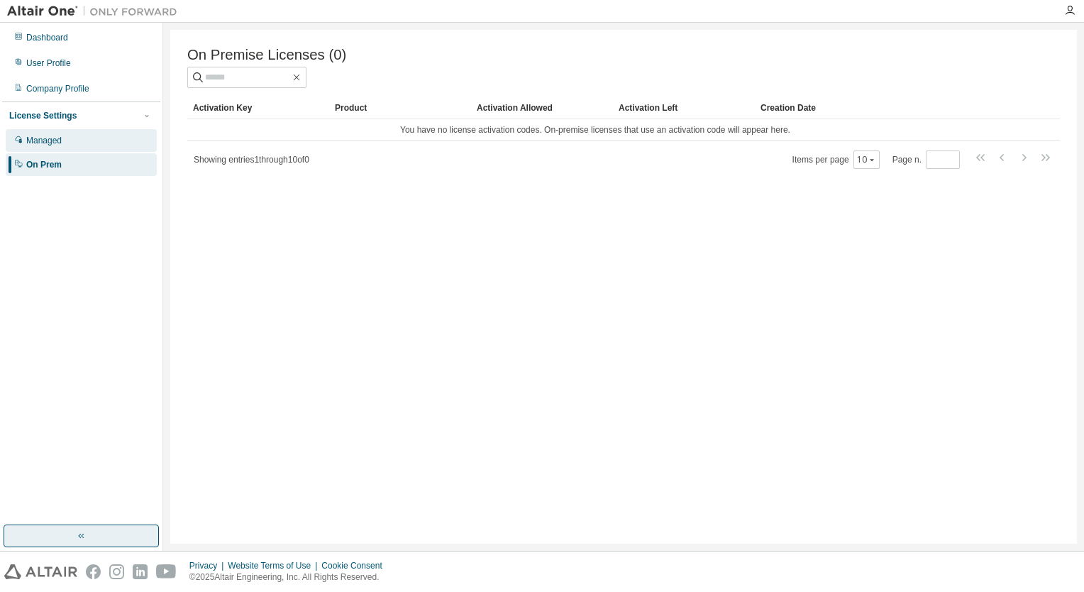
click at [88, 141] on div "Managed" at bounding box center [81, 140] width 151 height 23
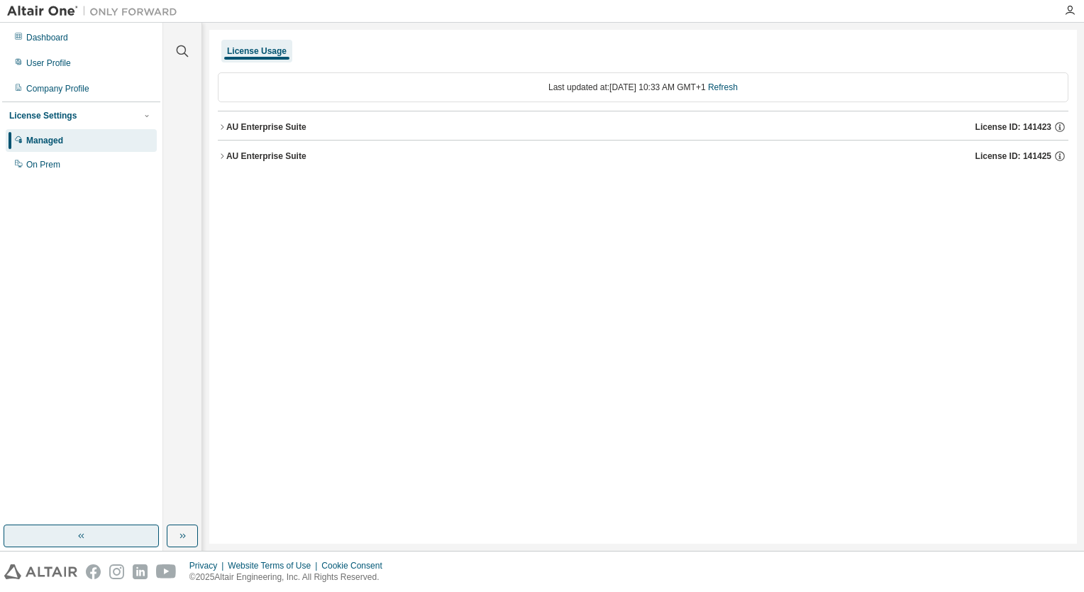
click at [275, 151] on div "AU Enterprise Suite" at bounding box center [266, 155] width 80 height 11
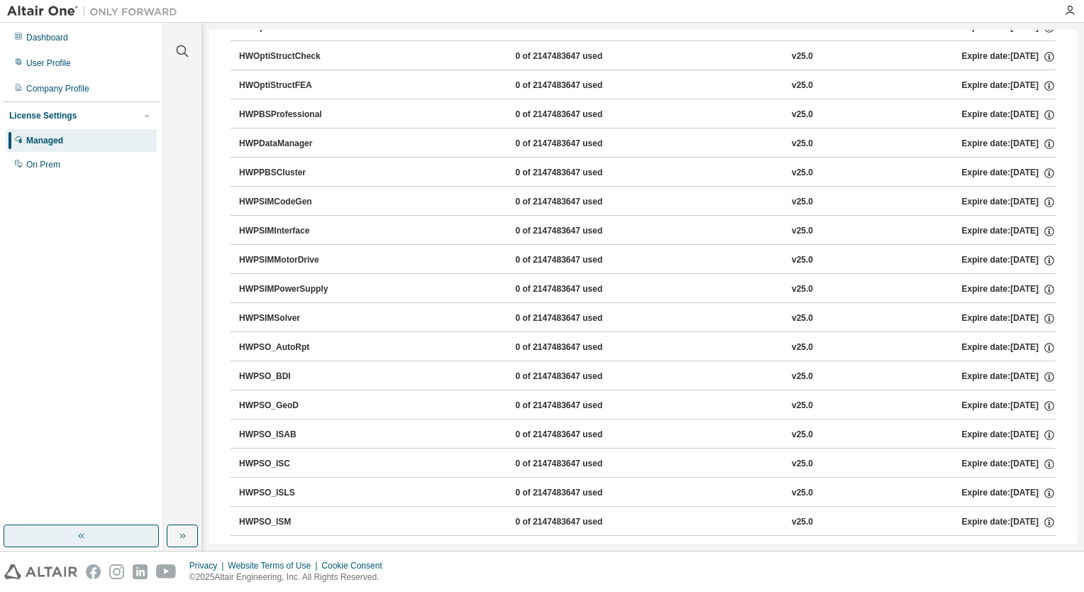
scroll to position [14283, 0]
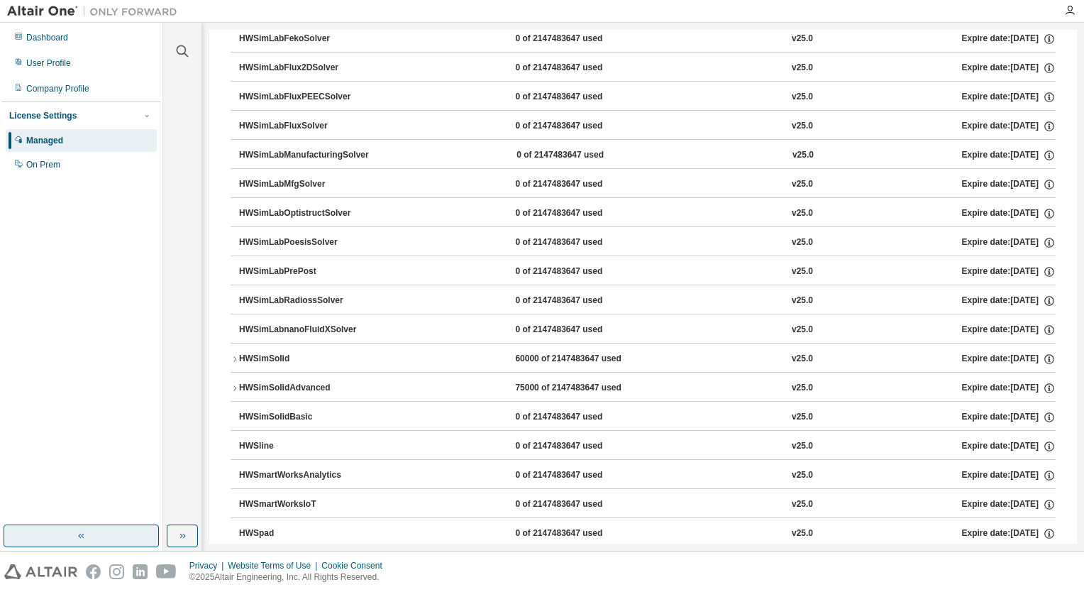
click at [116, 311] on div "Dashboard User Profile Company Profile License Settings Managed On Prem" at bounding box center [81, 274] width 158 height 498
click at [724, 565] on div "Privacy Website Terms of Use Cookie Consent © 2025 Altair Engineering, Inc. All…" at bounding box center [542, 571] width 1084 height 40
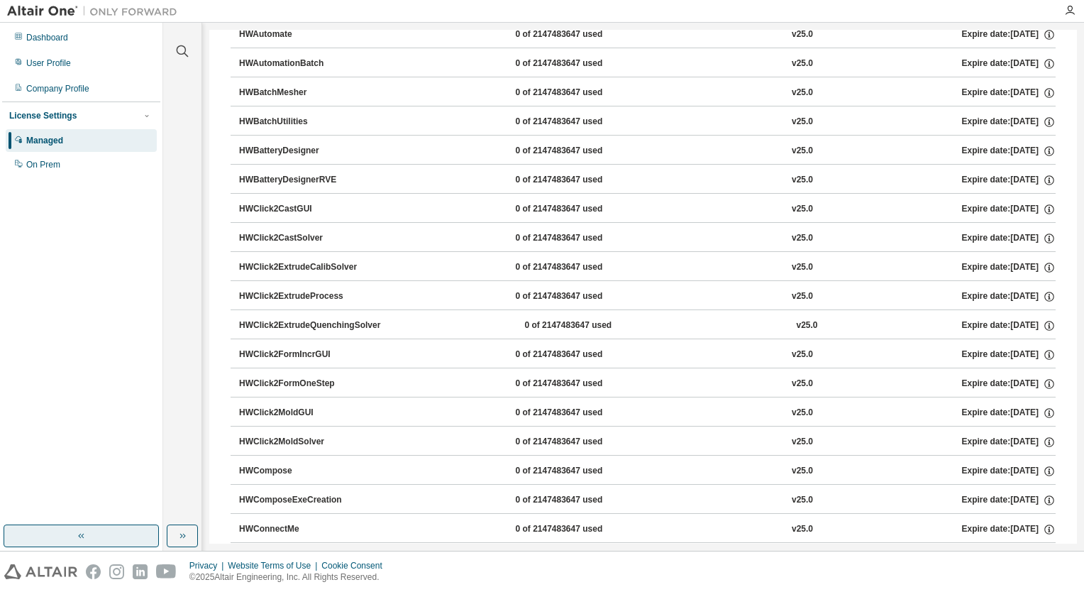
scroll to position [0, 0]
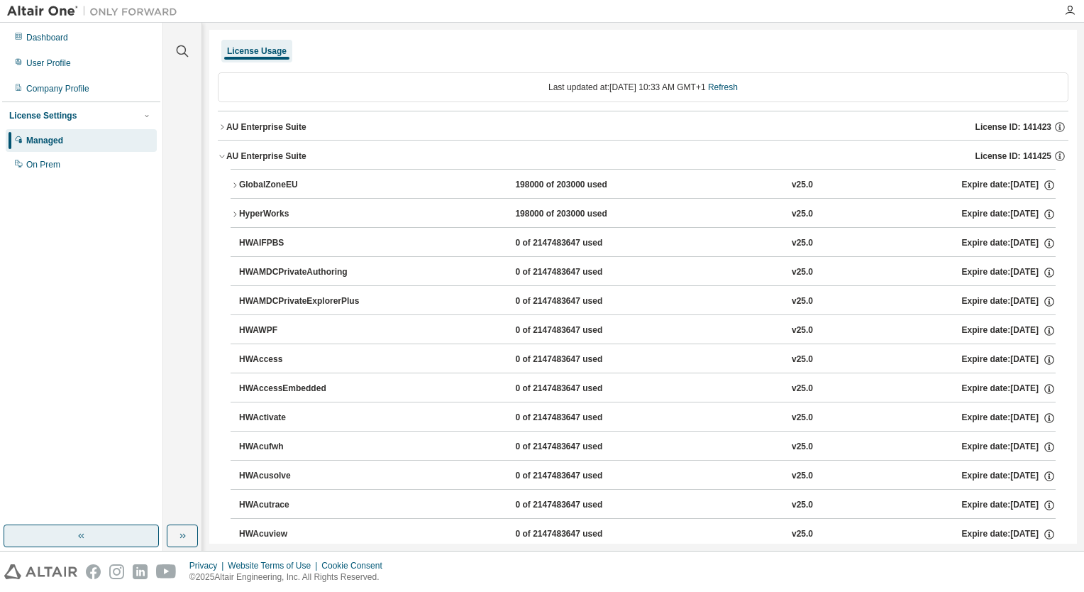
click at [284, 137] on button "AU Enterprise Suite License ID: 141423" at bounding box center [643, 126] width 851 height 31
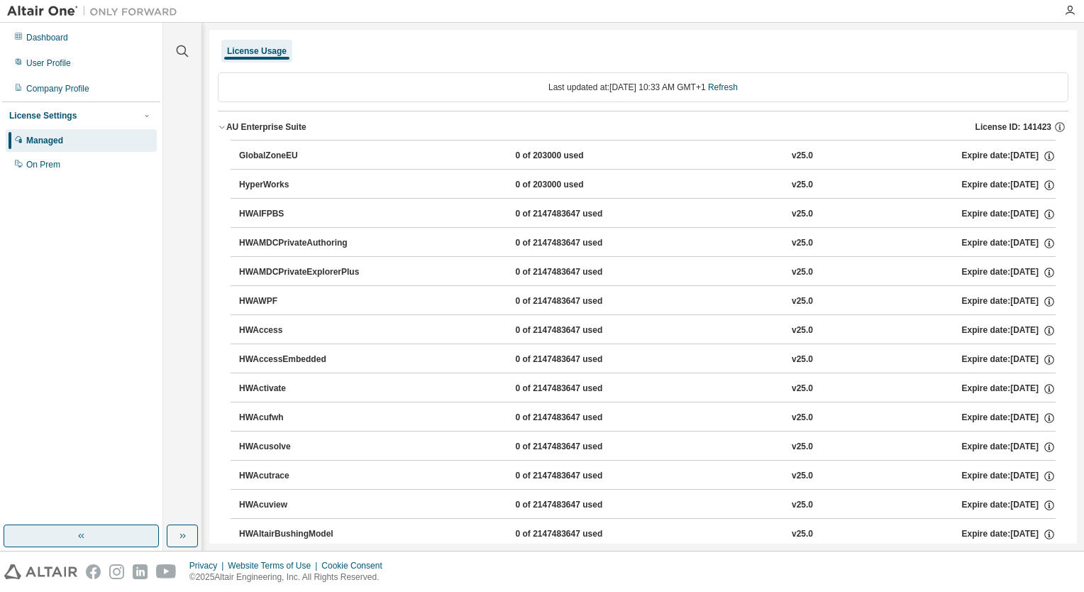
click at [287, 125] on div "AU Enterprise Suite" at bounding box center [266, 126] width 80 height 11
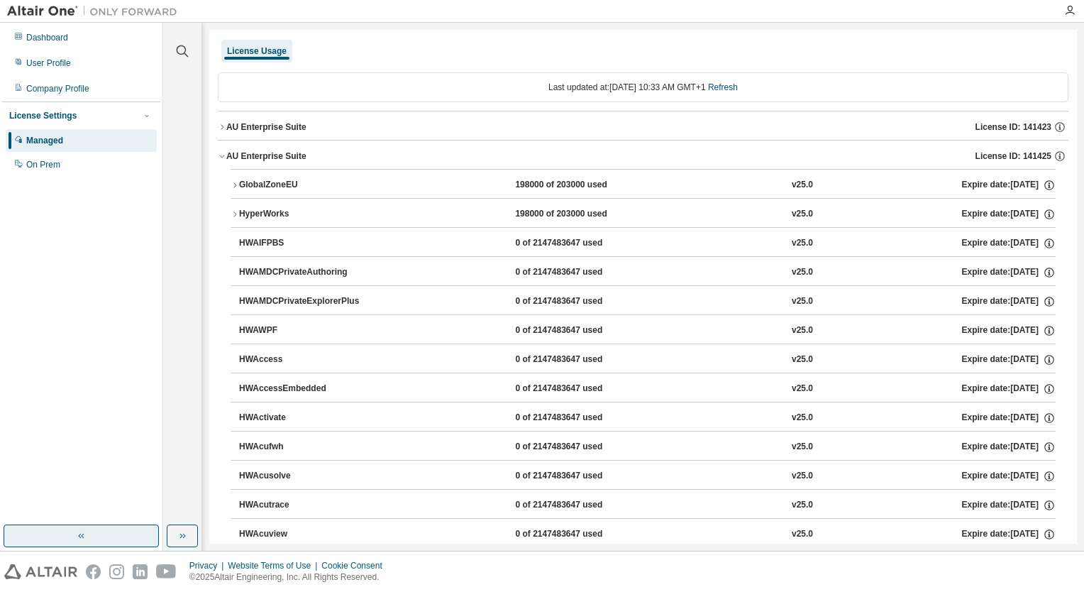
click at [234, 214] on icon "button" at bounding box center [235, 214] width 9 height 9
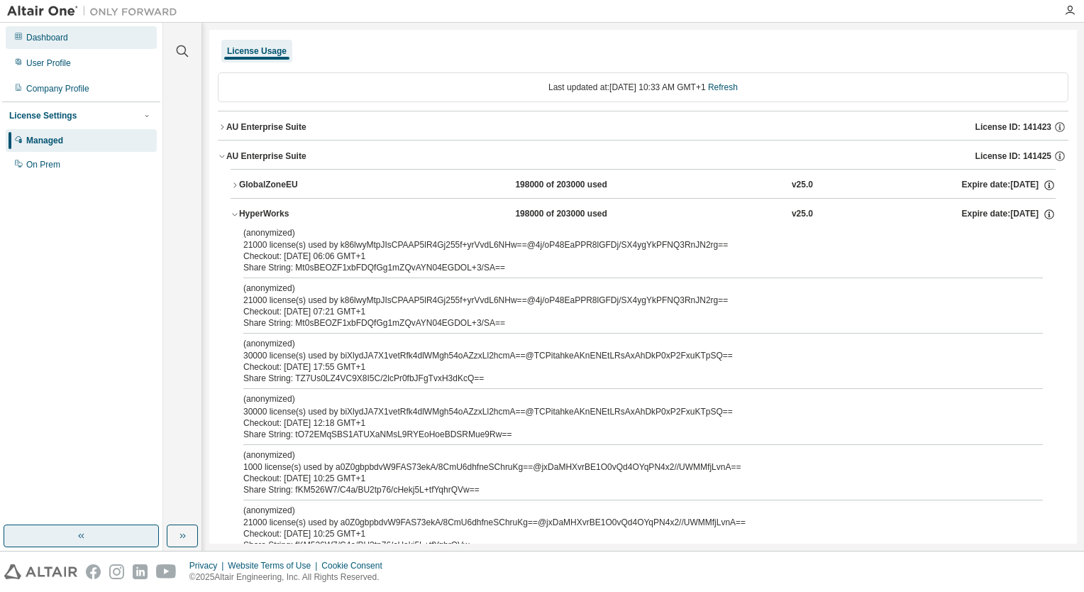
click at [30, 40] on div "Dashboard" at bounding box center [47, 37] width 42 height 11
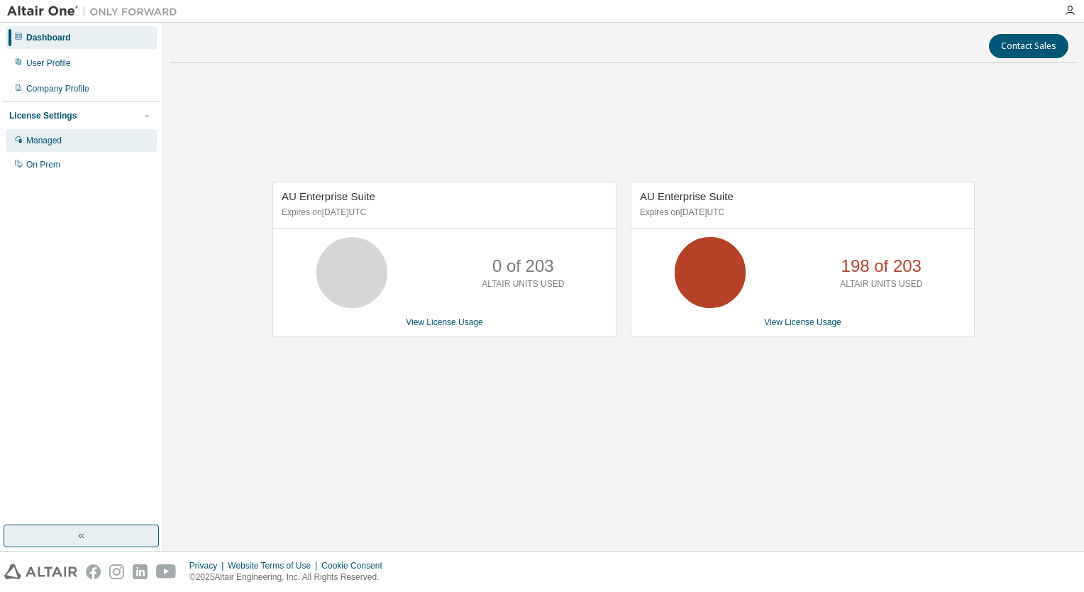
click at [52, 140] on div "Managed" at bounding box center [43, 140] width 35 height 11
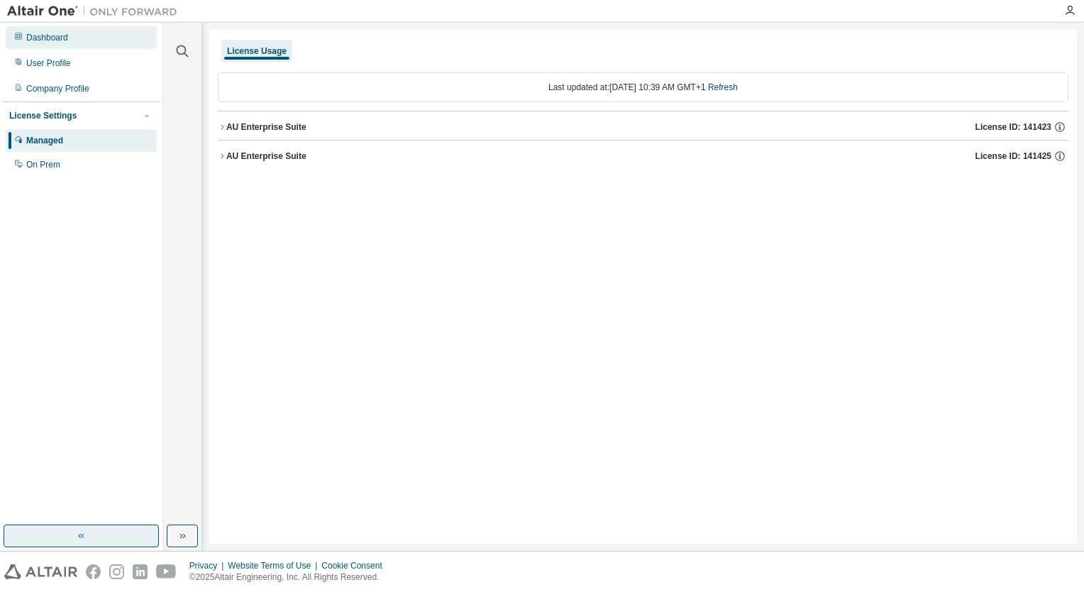
click at [97, 33] on div "Dashboard" at bounding box center [81, 37] width 151 height 23
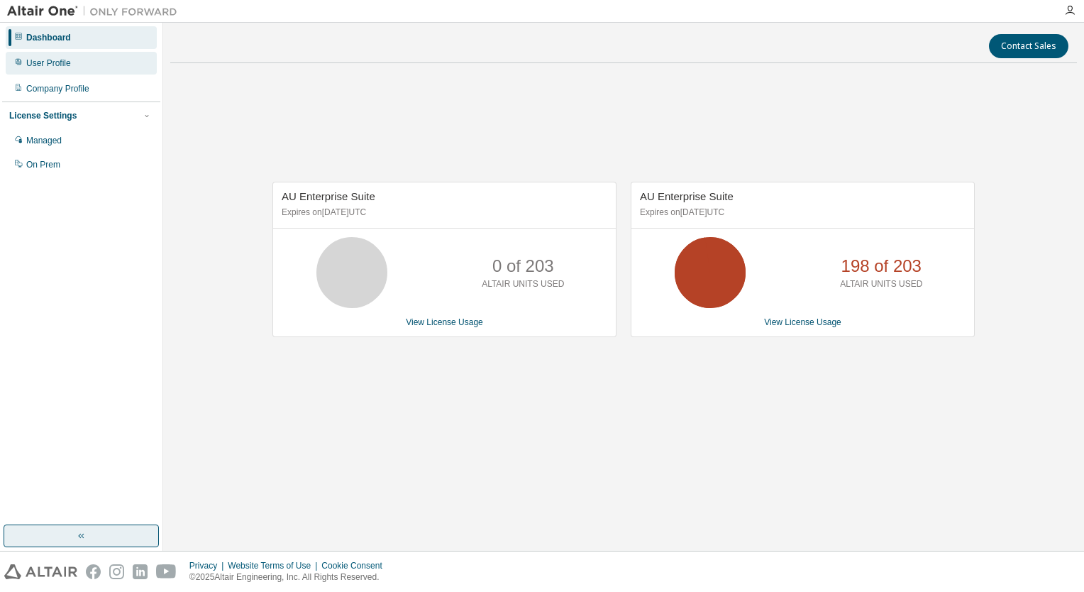
click at [93, 70] on div "User Profile" at bounding box center [81, 63] width 151 height 23
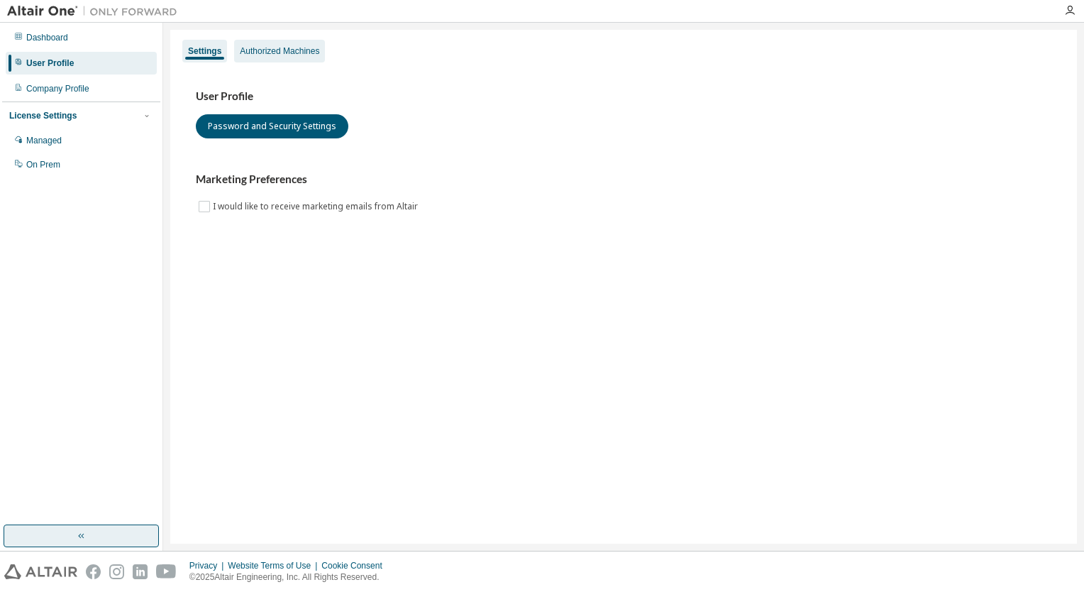
click at [283, 52] on div "Authorized Machines" at bounding box center [279, 50] width 79 height 11
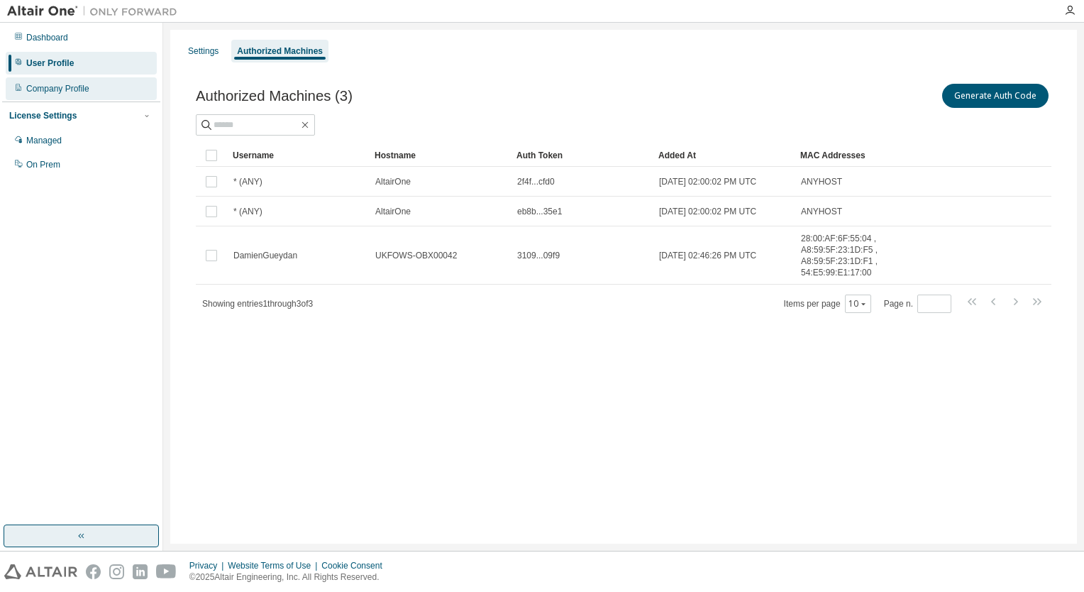
click at [90, 91] on div "Company Profile" at bounding box center [81, 88] width 151 height 23
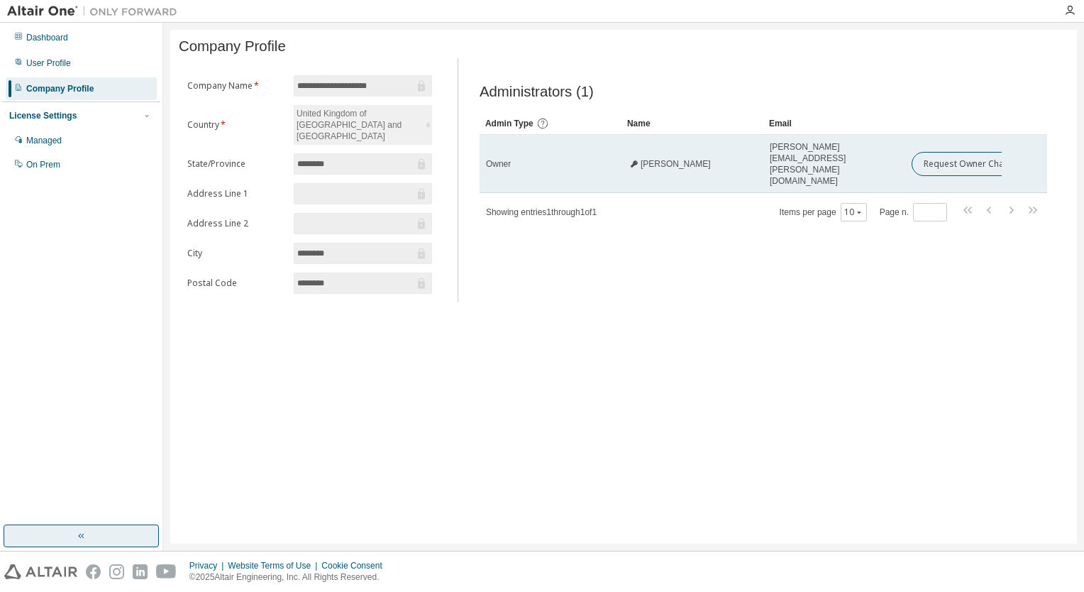
click at [509, 160] on span "Owner" at bounding box center [498, 163] width 25 height 11
click at [983, 157] on button "Request Owner Change" at bounding box center [972, 164] width 120 height 24
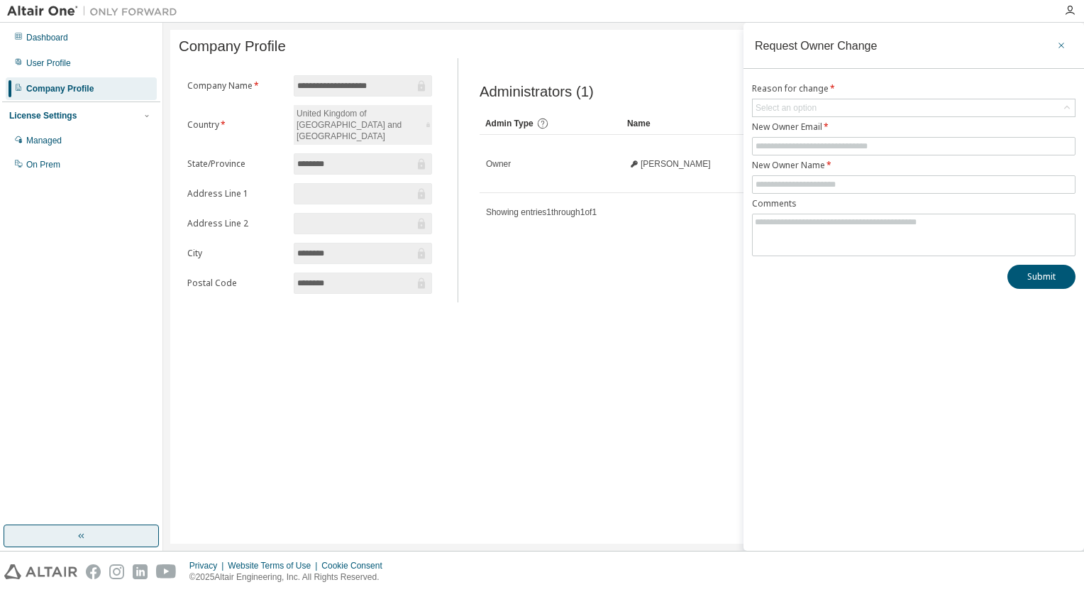
click at [1063, 42] on icon "button" at bounding box center [1061, 45] width 10 height 11
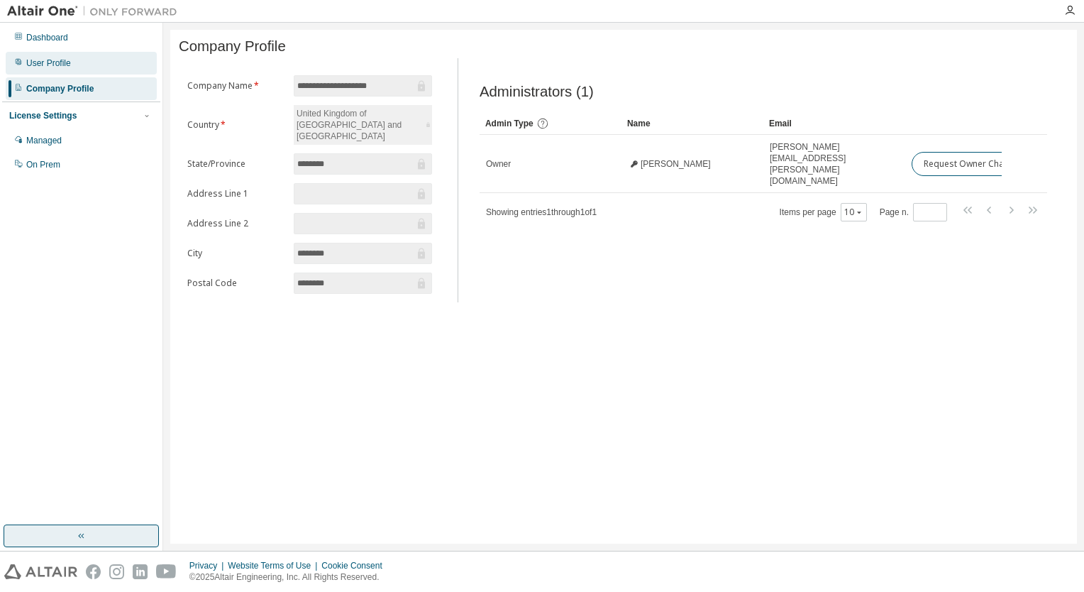
click at [54, 73] on div "User Profile" at bounding box center [81, 63] width 151 height 23
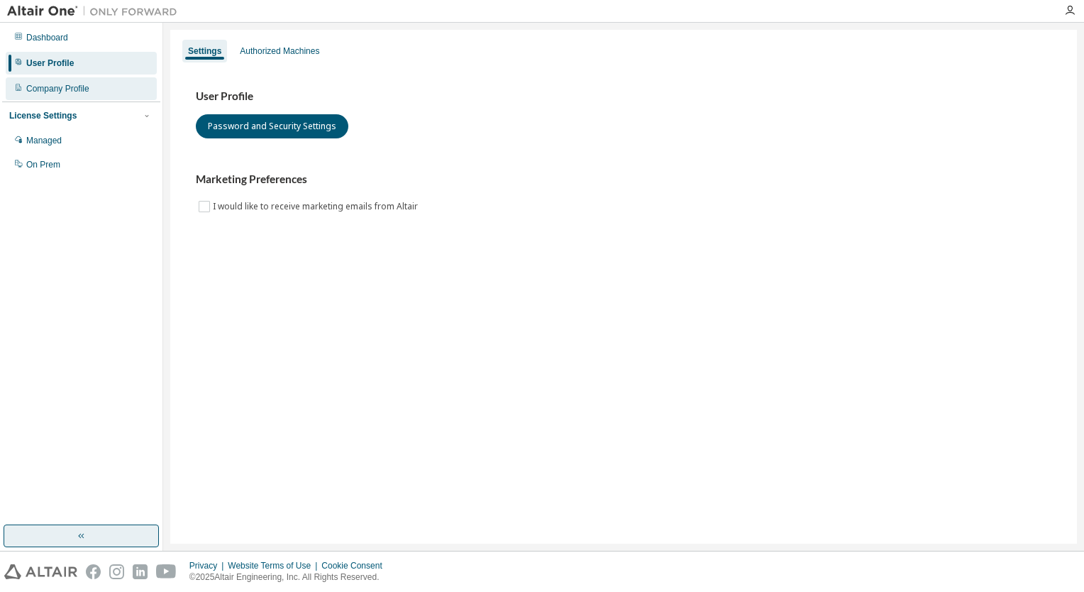
click at [60, 84] on div "Company Profile" at bounding box center [57, 88] width 63 height 11
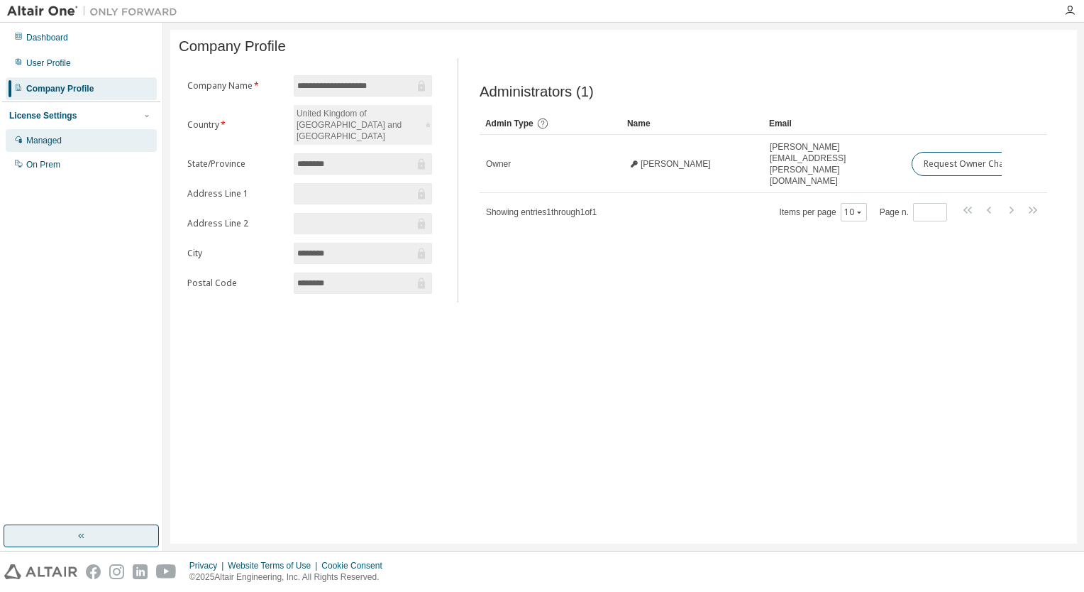
click at [101, 140] on div "Managed" at bounding box center [81, 140] width 151 height 23
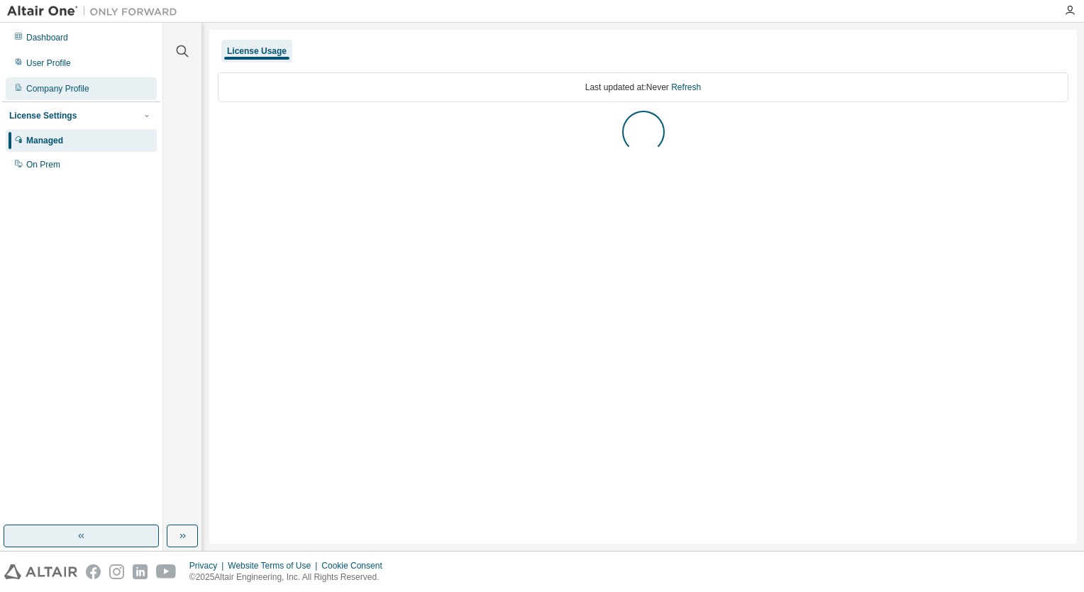
click at [100, 94] on div "Company Profile" at bounding box center [81, 88] width 151 height 23
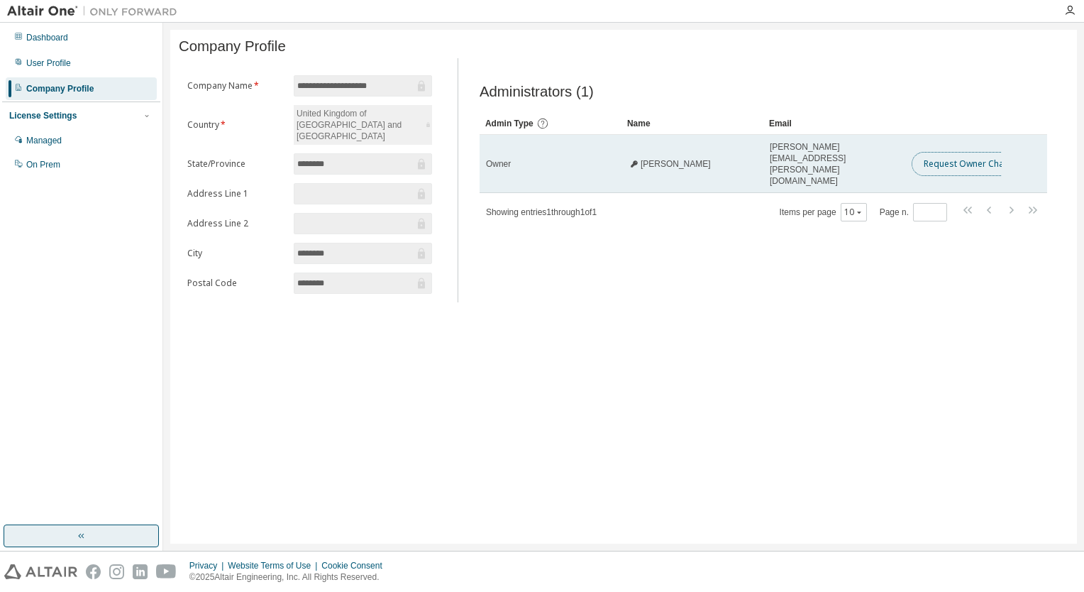
click at [983, 167] on button "Request Owner Change" at bounding box center [972, 164] width 120 height 24
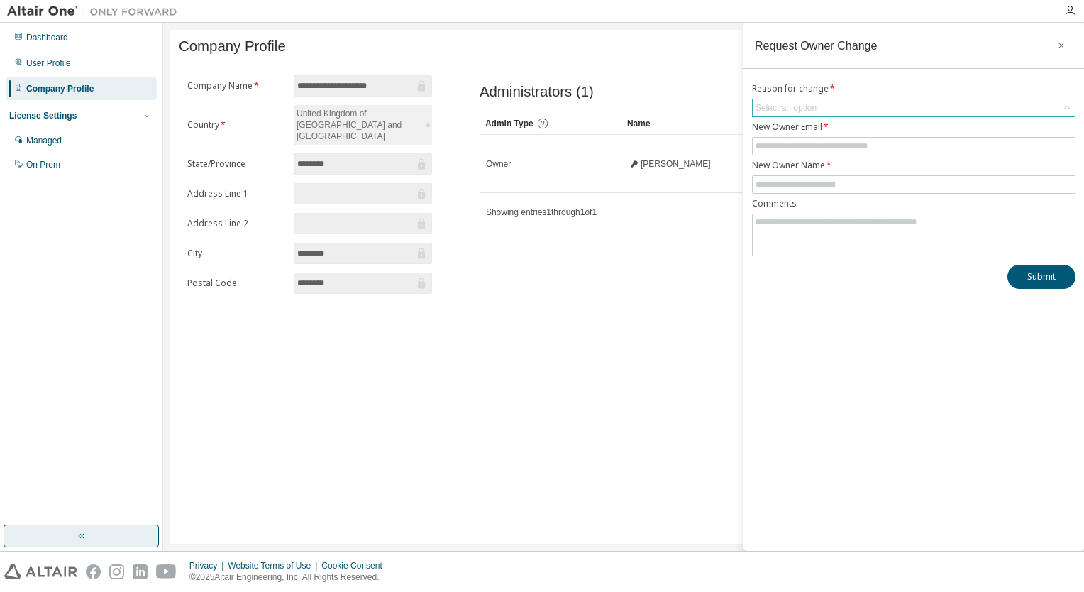
click at [778, 101] on div "Select an option" at bounding box center [785, 108] width 65 height 16
click at [605, 245] on div "Administrators (1) Clear Load Save Save As Field Operator Value Select filter S…" at bounding box center [764, 185] width 602 height 236
click at [818, 145] on input "text" at bounding box center [914, 145] width 316 height 11
type input "**********"
click at [800, 103] on div "Select an option" at bounding box center [786, 107] width 61 height 11
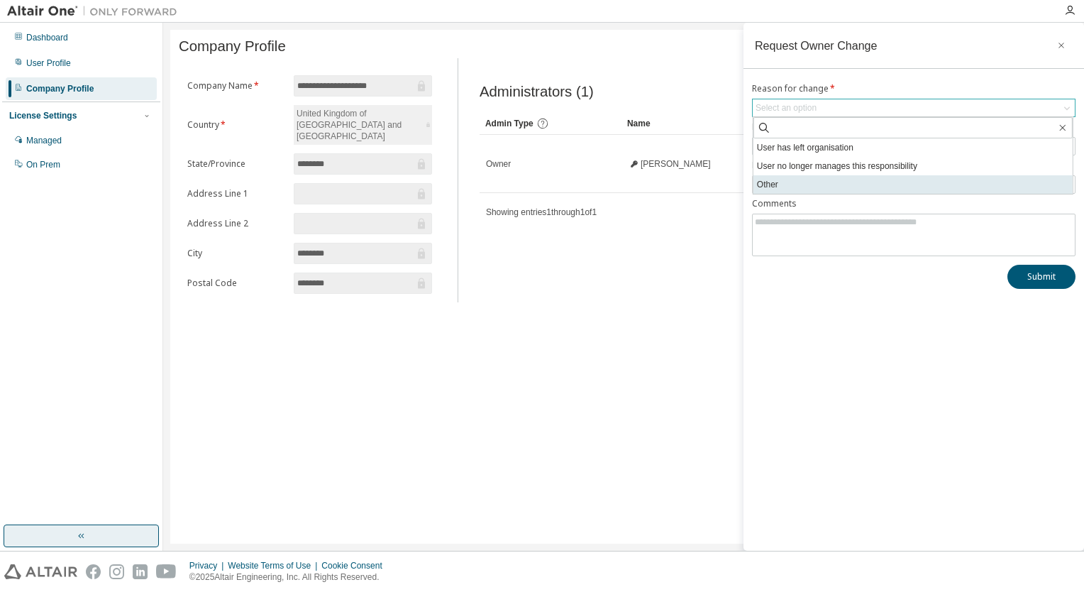
click at [804, 182] on li "Other" at bounding box center [912, 184] width 319 height 18
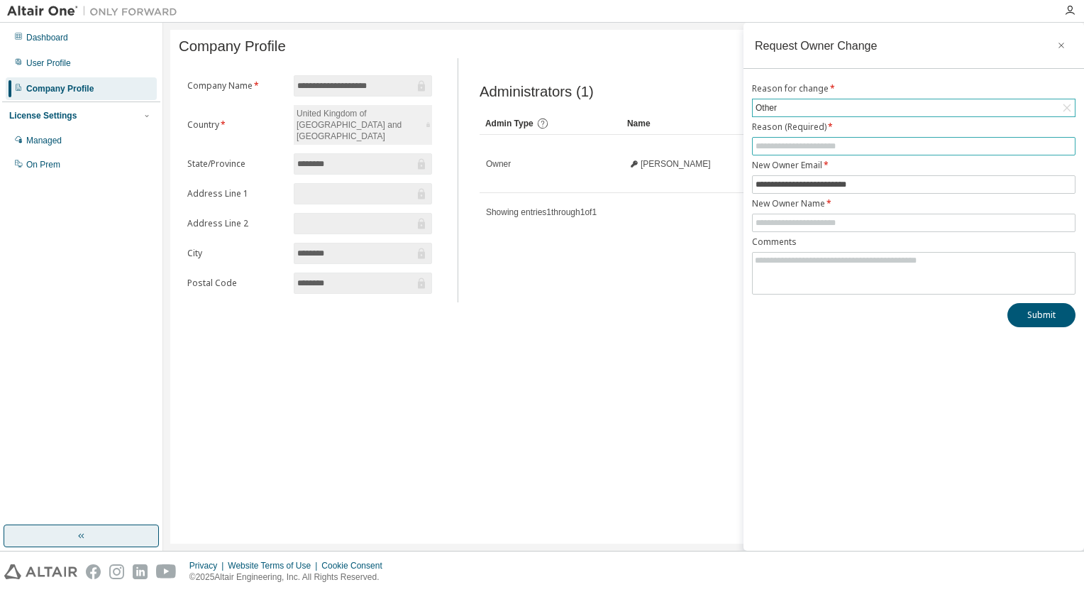
click at [793, 146] on input "text" at bounding box center [914, 145] width 316 height 11
click at [46, 169] on div "On Prem" at bounding box center [43, 164] width 34 height 11
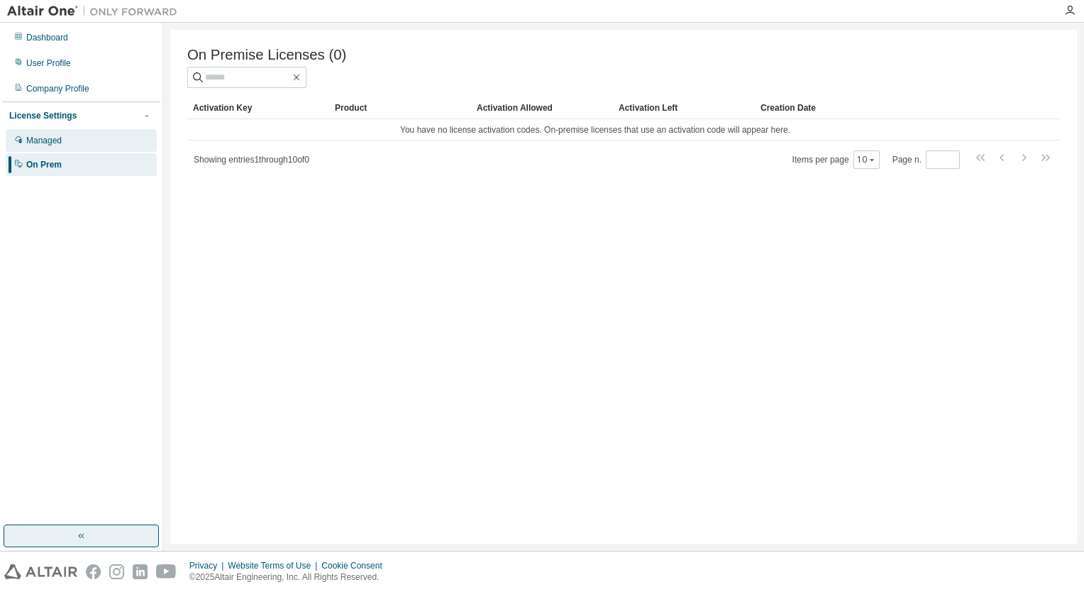
click at [48, 146] on div "Managed" at bounding box center [43, 140] width 35 height 11
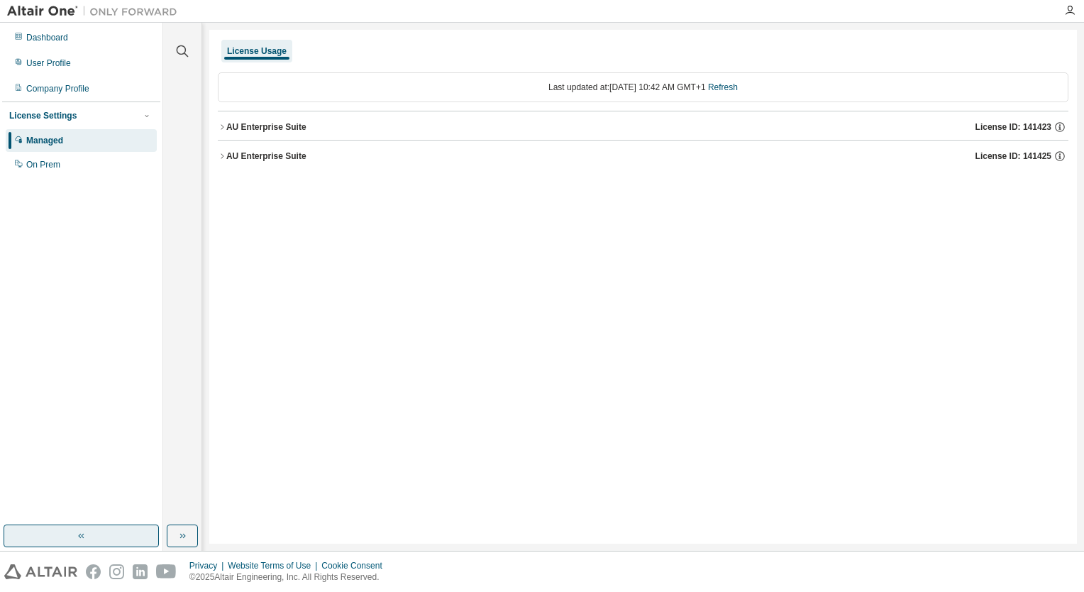
click at [270, 146] on button "AU Enterprise Suite License ID: 141425" at bounding box center [643, 155] width 851 height 31
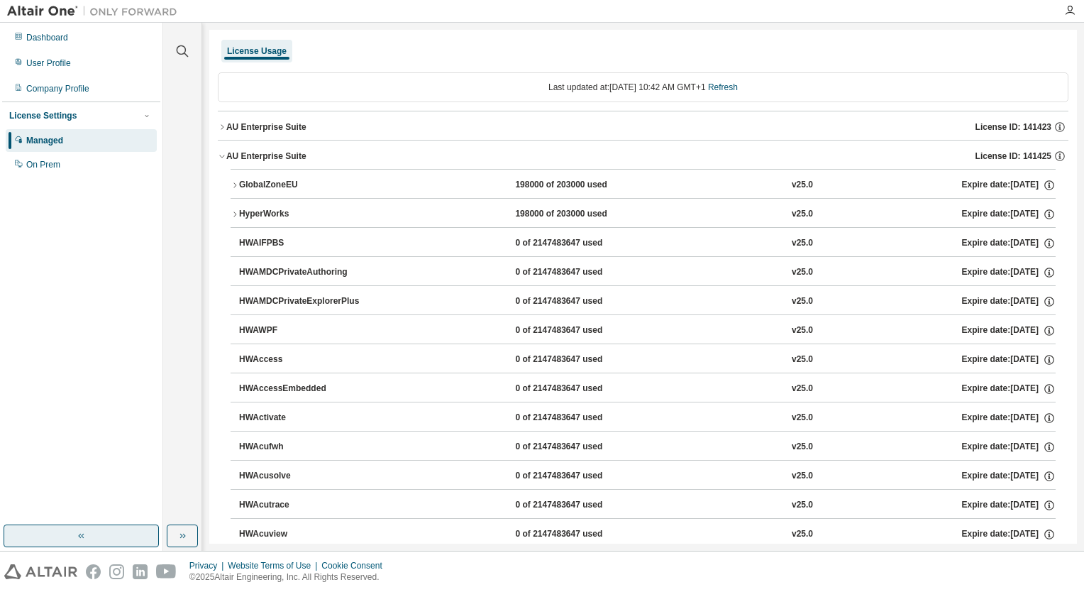
click at [233, 212] on icon "button" at bounding box center [235, 214] width 9 height 9
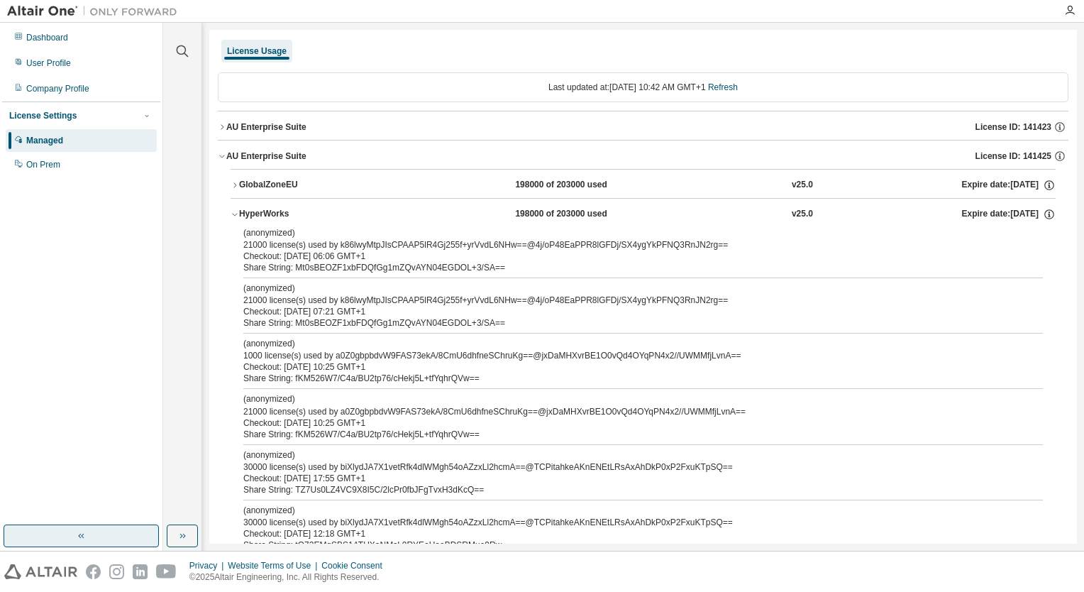
click at [233, 212] on icon "button" at bounding box center [235, 214] width 9 height 9
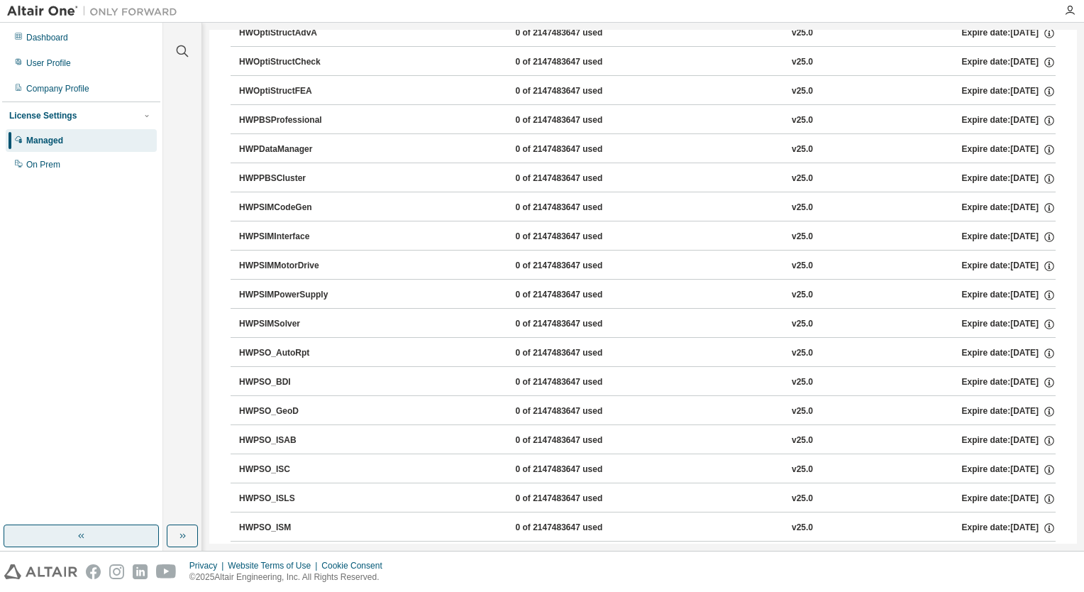
scroll to position [5888, 0]
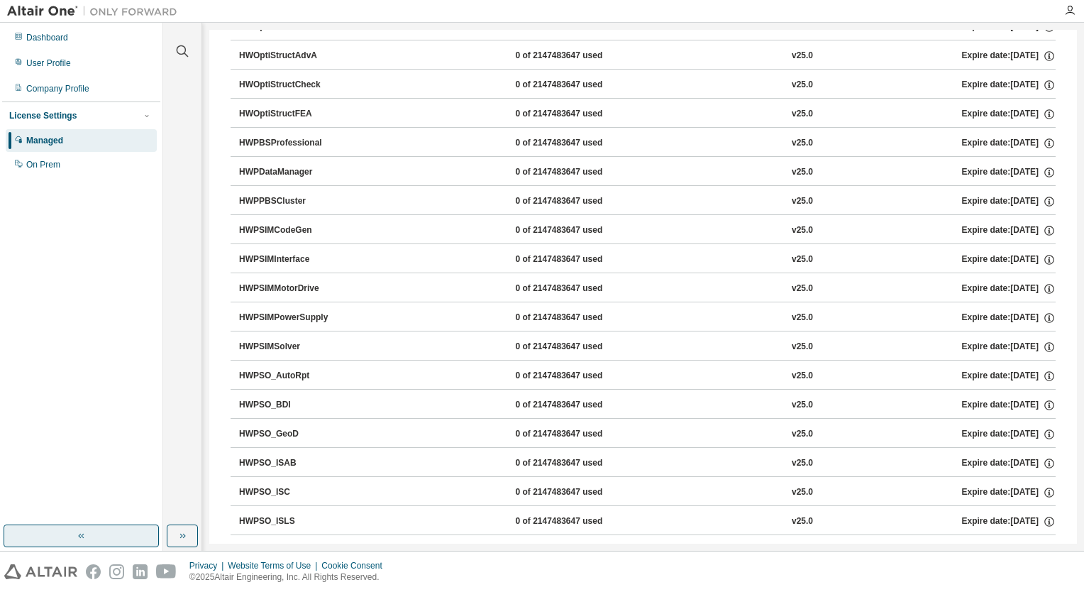
click at [262, 331] on button "HWPSIMSolver 0 of 2147483647 used v25.0 Expire date: [DATE]" at bounding box center [647, 346] width 817 height 31
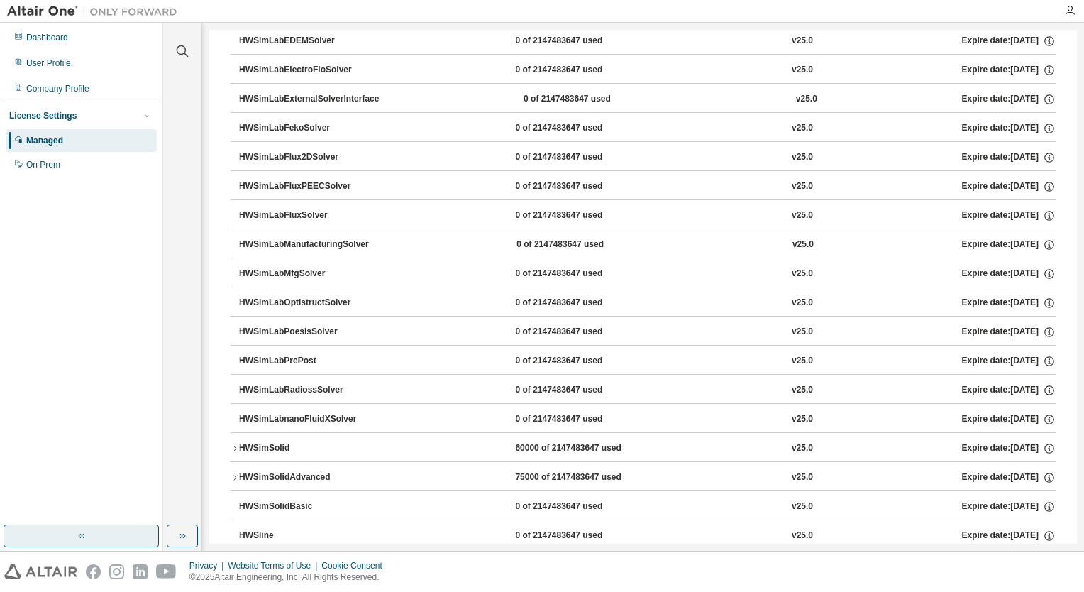
scroll to position [14240, 0]
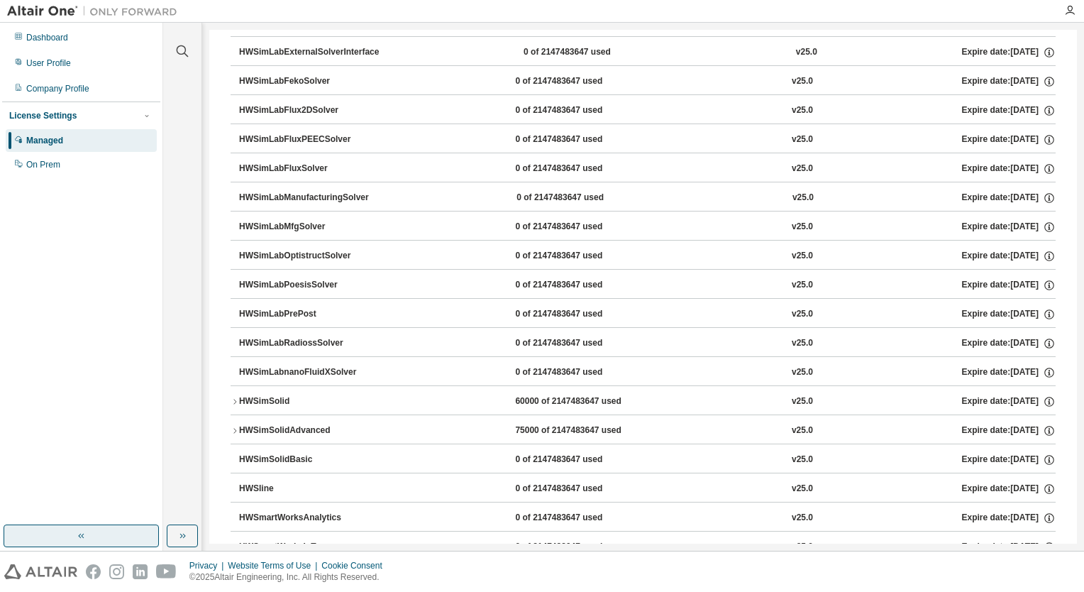
click at [516, 415] on button "HWSimSolidAdvanced 75000 of 2147483647 used v25.0 Expire date: [DATE]" at bounding box center [643, 430] width 825 height 31
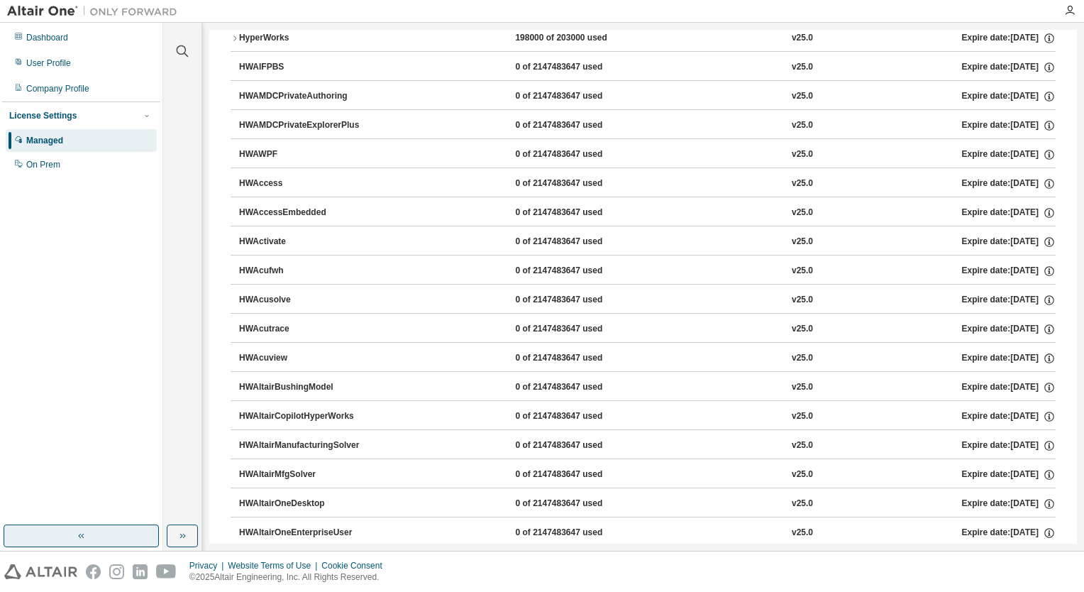
scroll to position [0, 0]
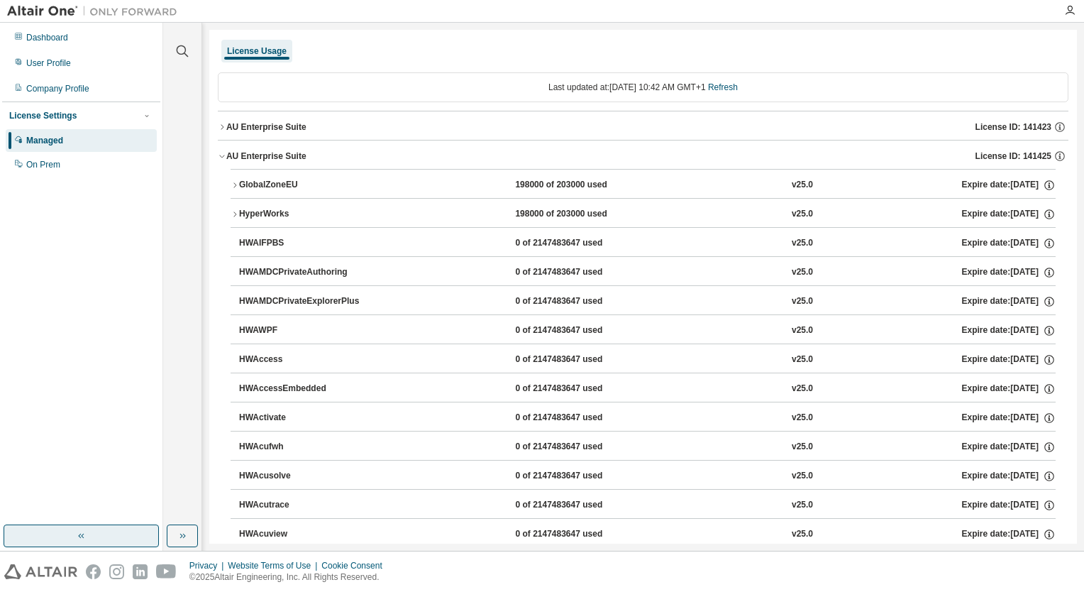
click at [239, 210] on div "HyperWorks" at bounding box center [303, 214] width 128 height 13
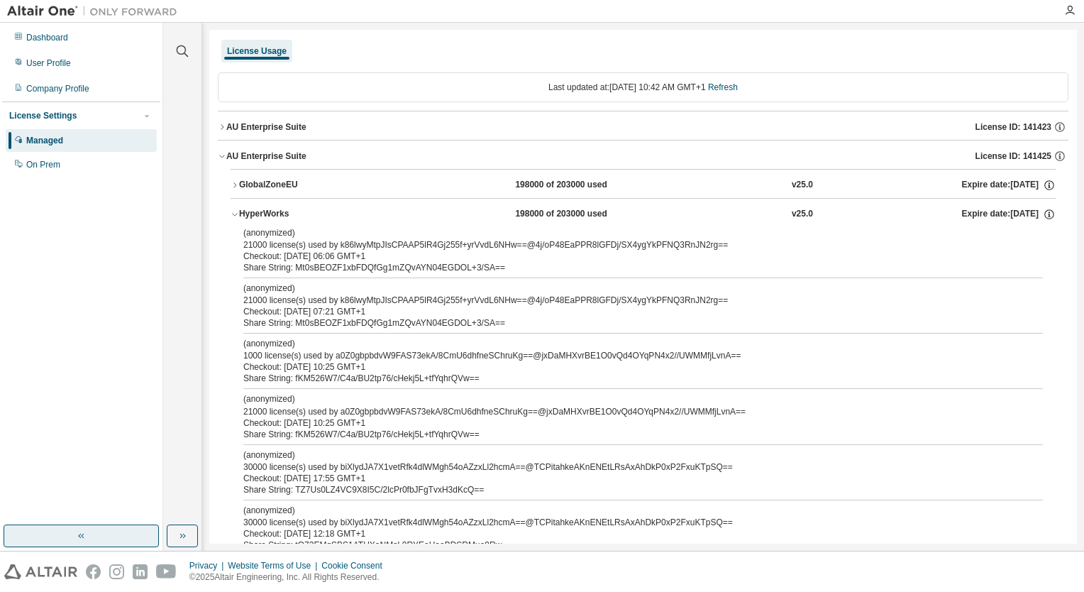
click at [234, 214] on icon "button" at bounding box center [235, 214] width 9 height 9
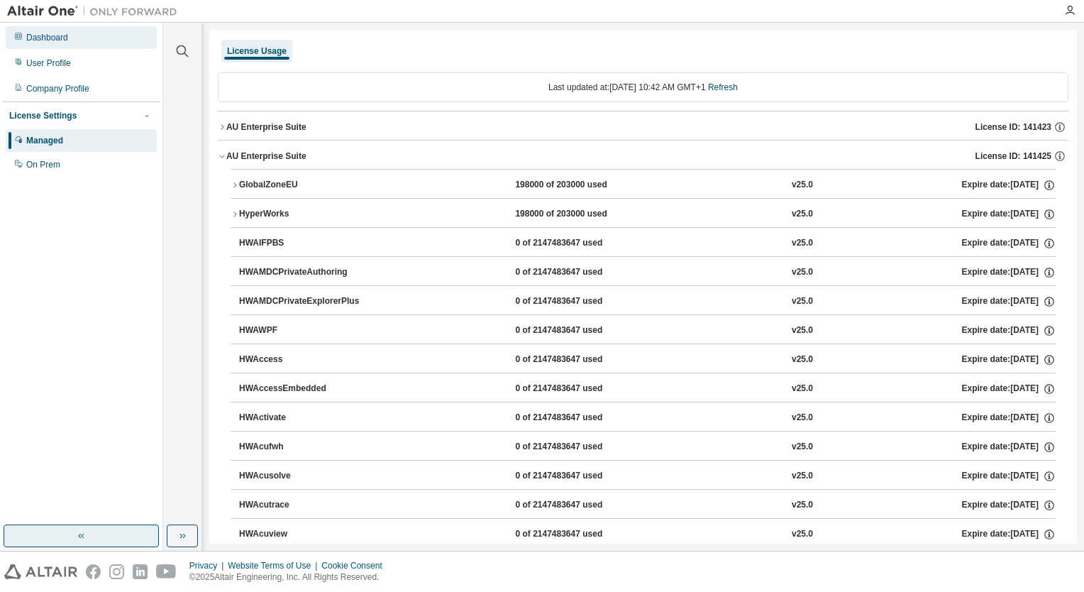
click at [72, 45] on div "Dashboard" at bounding box center [81, 37] width 151 height 23
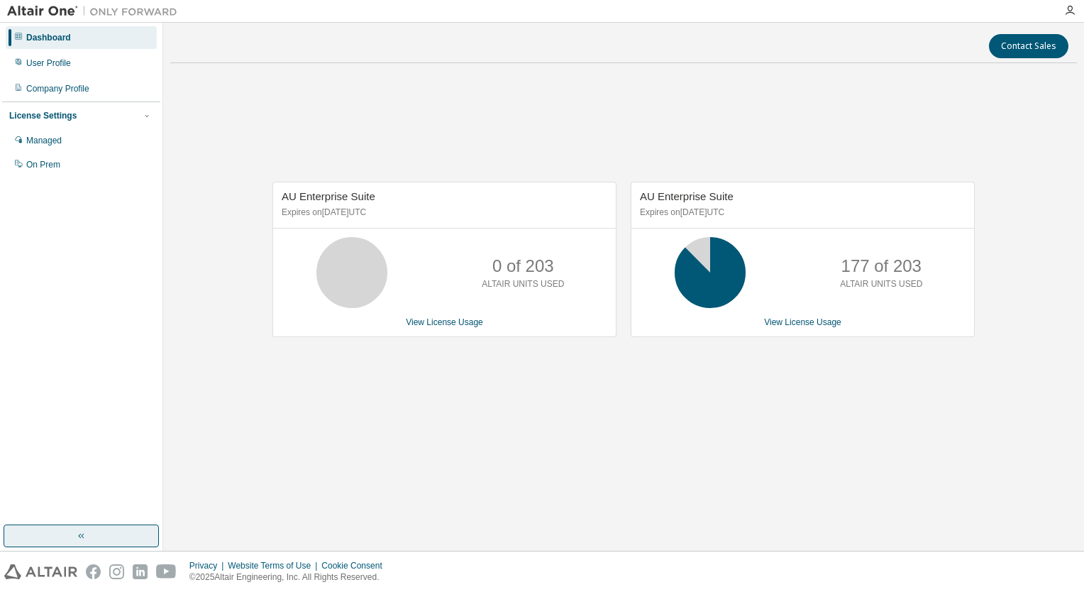
click at [681, 522] on div "Contact Sales AU Enterprise Suite Expires on [DATE] UTC 0 of 203 ALTAIR UNITS U…" at bounding box center [623, 287] width 907 height 514
click at [805, 321] on link "View License Usage" at bounding box center [802, 322] width 77 height 10
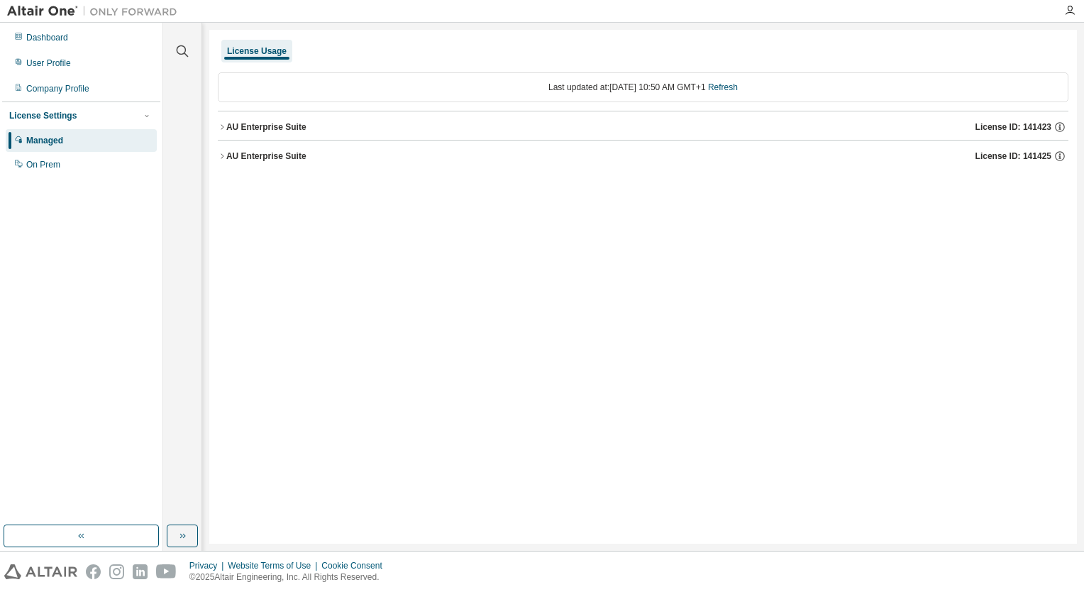
click at [273, 162] on button "AU Enterprise Suite License ID: 141425" at bounding box center [643, 155] width 851 height 31
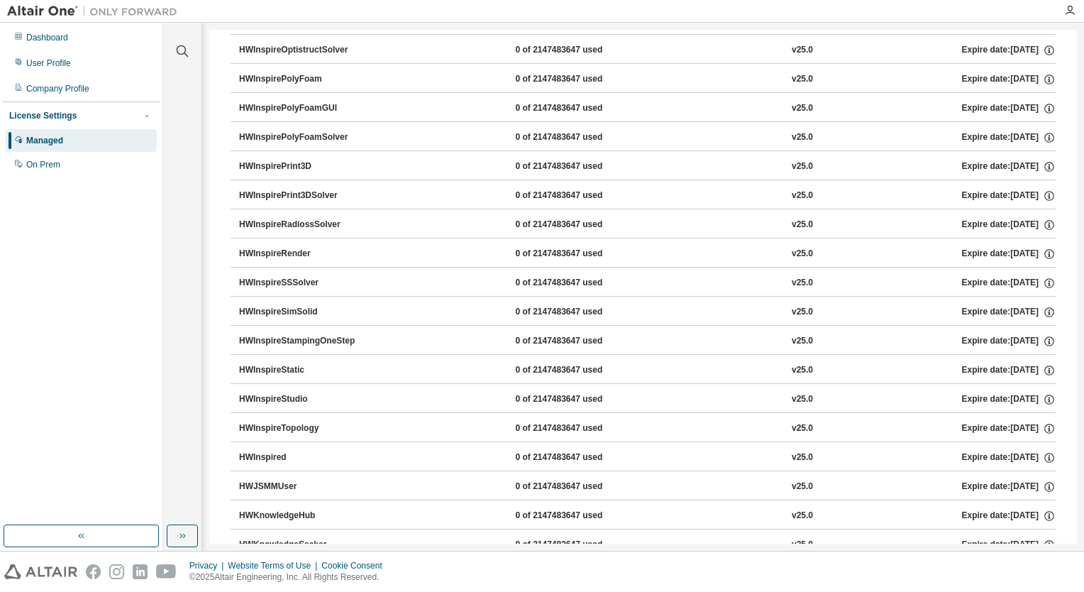
scroll to position [14283, 0]
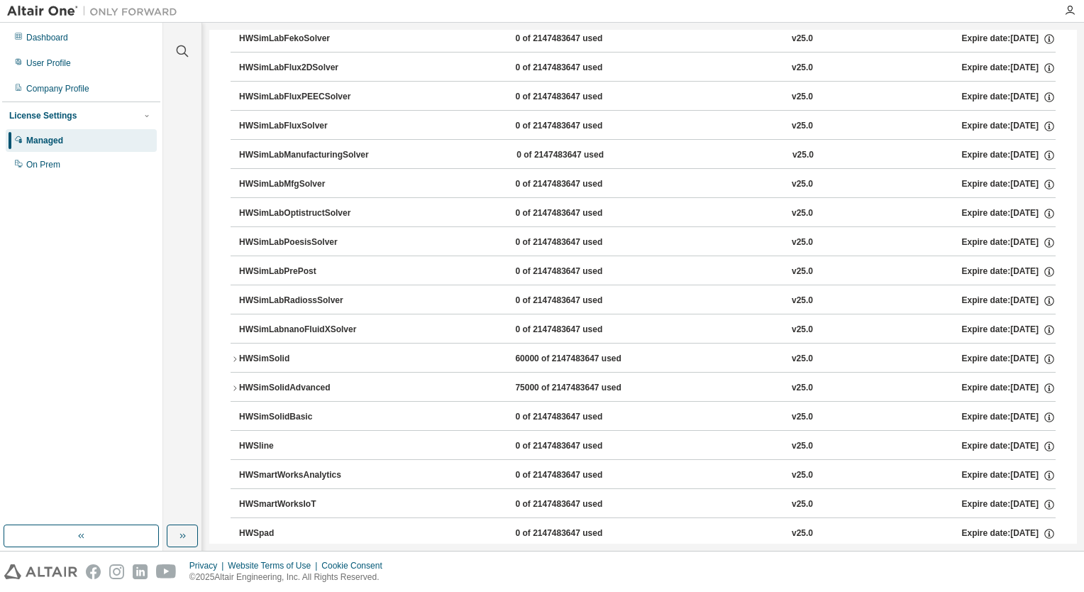
click at [296, 382] on div "HWSimSolidAdvanced" at bounding box center [303, 388] width 128 height 13
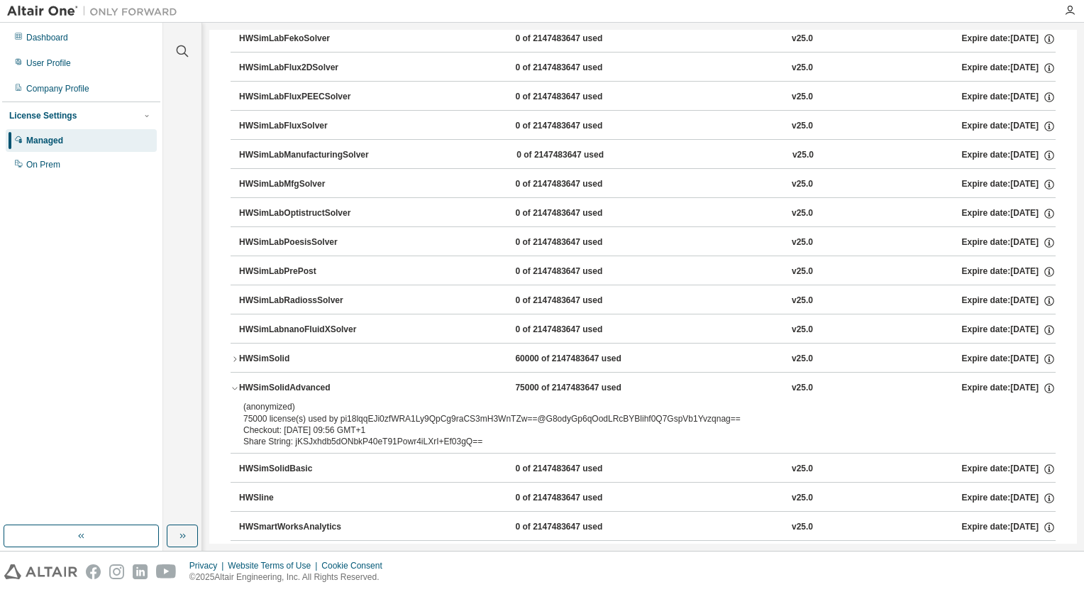
click at [292, 353] on div "HWSimSolid" at bounding box center [303, 359] width 128 height 13
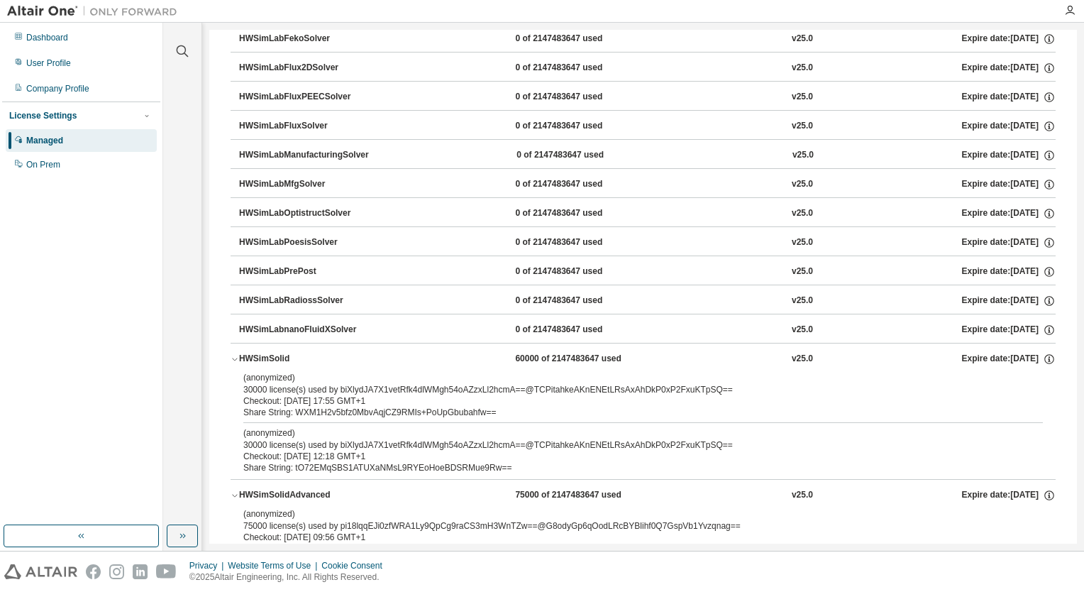
click at [252, 427] on div "(anonymized) 30000 license(s) used by biXlydJA7X1vetRfk4dlWMgh54oAZzxLl2hcmA==@…" at bounding box center [625, 438] width 765 height 23
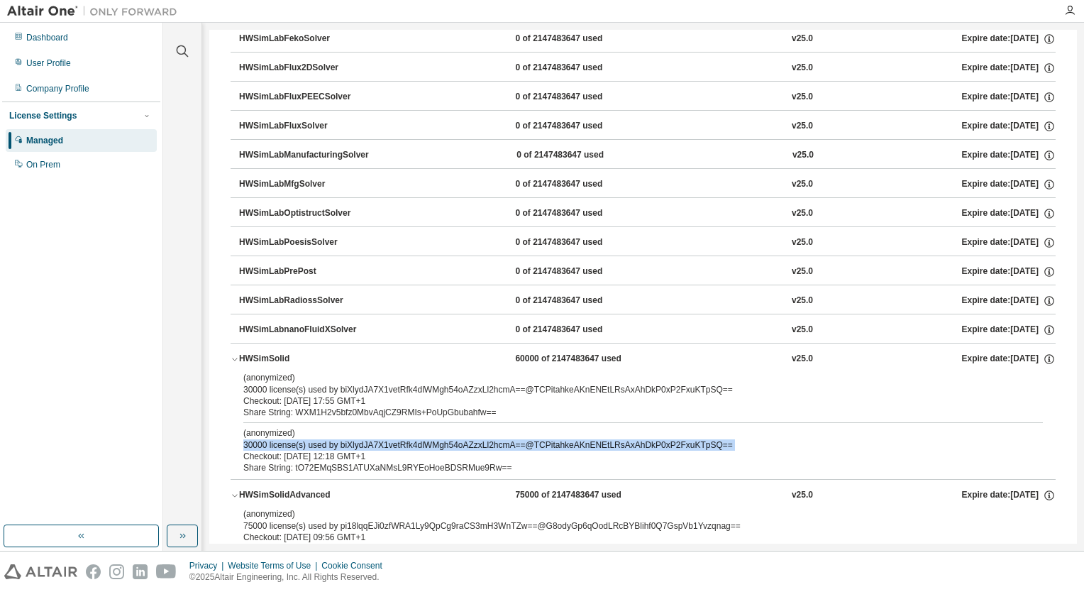
click at [252, 427] on div "(anonymized) 30000 license(s) used by biXlydJA7X1vetRfk4dlWMgh54oAZzxLl2hcmA==@…" at bounding box center [625, 438] width 765 height 23
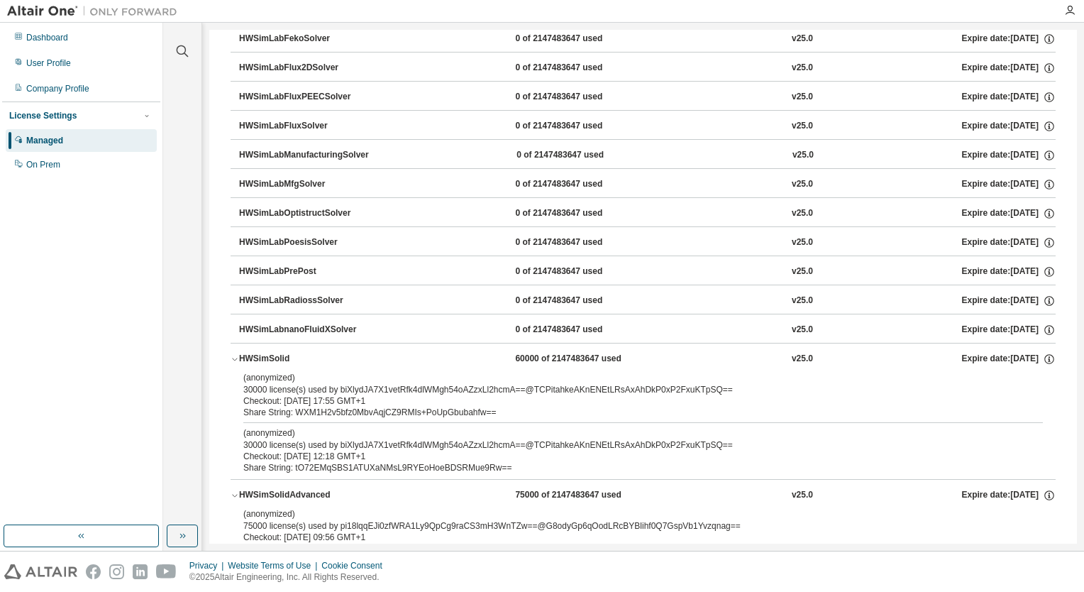
drag, startPoint x: 252, startPoint y: 372, endPoint x: 446, endPoint y: 389, distance: 194.4
click at [446, 450] on div "Checkout: [DATE] 12:18 GMT+1" at bounding box center [625, 455] width 765 height 11
click at [262, 372] on div "(anonymized) 30000 license(s) used by biXlydJA7X1vetRfk4dlWMgh54oAZzxLl2hcmA==@…" at bounding box center [625, 383] width 765 height 23
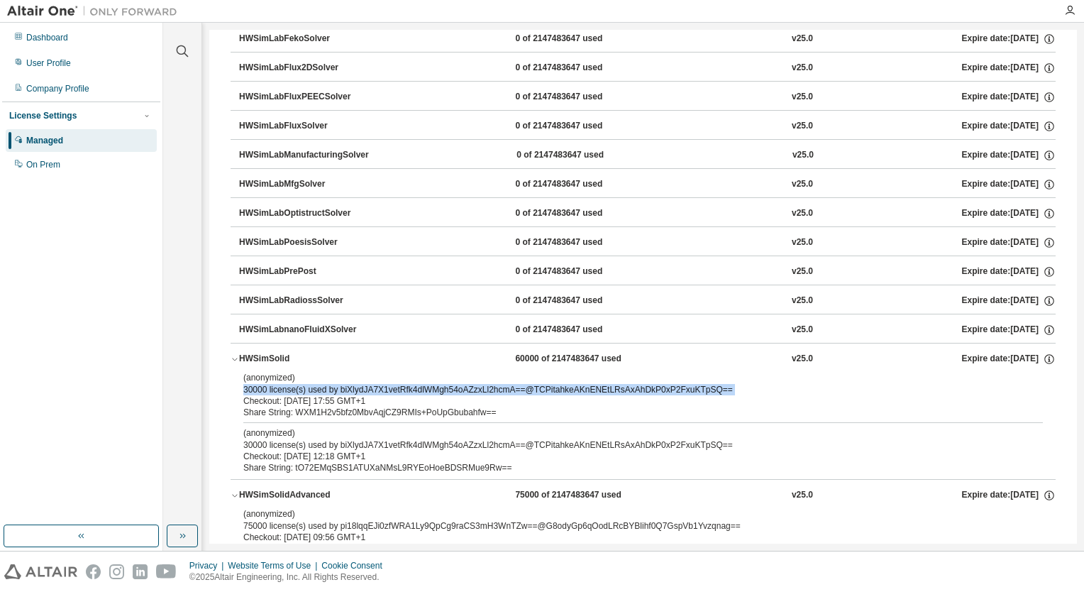
click at [262, 372] on div "(anonymized) 30000 license(s) used by biXlydJA7X1vetRfk4dlWMgh54oAZzxLl2hcmA==@…" at bounding box center [625, 383] width 765 height 23
drag, startPoint x: 262, startPoint y: 319, endPoint x: 300, endPoint y: 410, distance: 98.6
click at [300, 480] on button "HWSimSolidAdvanced 75000 of 2147483647 used v25.0 Expire date: [DATE]" at bounding box center [643, 495] width 825 height 31
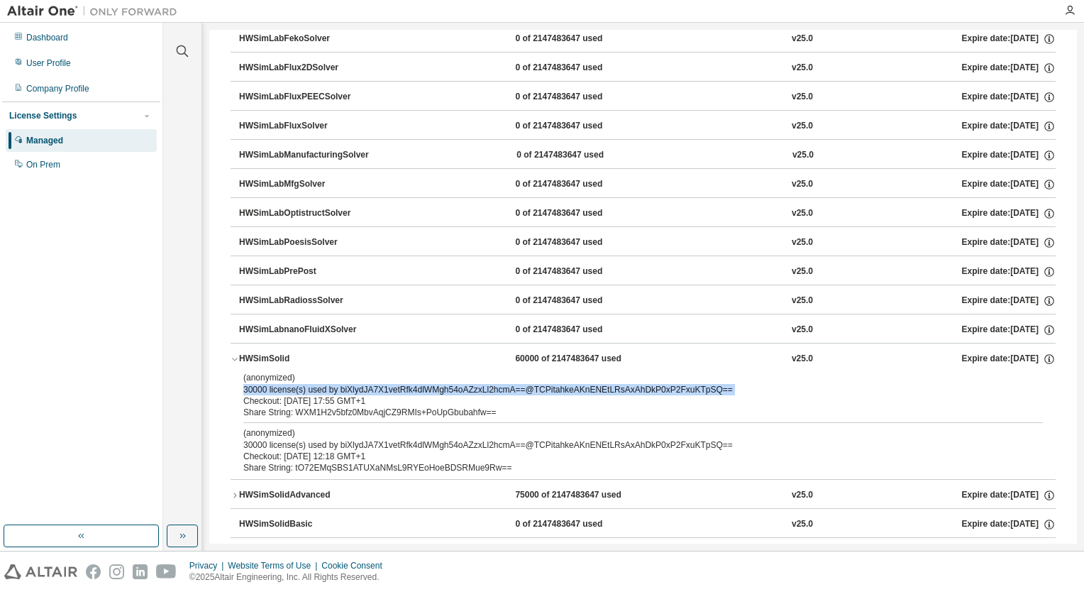
click at [293, 489] on div "HWSimSolidAdvanced" at bounding box center [303, 495] width 128 height 13
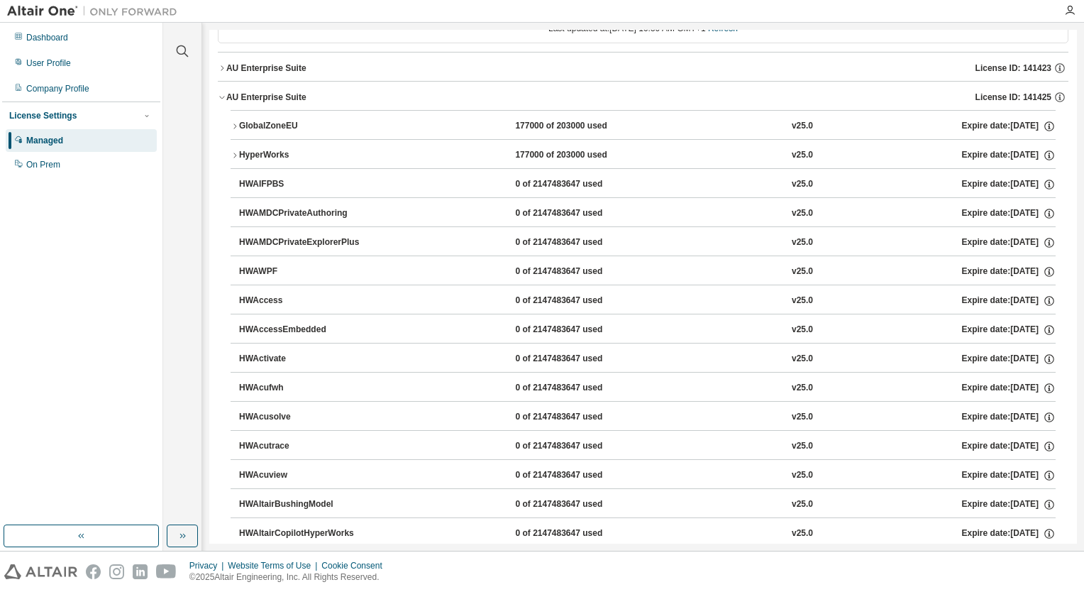
scroll to position [0, 0]
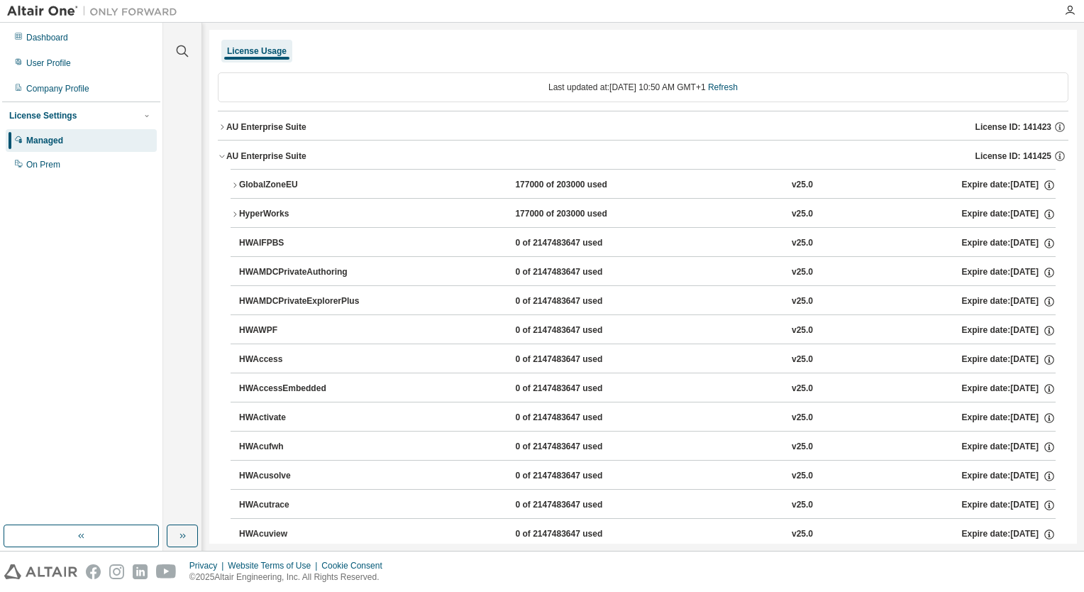
click at [236, 214] on icon "button" at bounding box center [235, 214] width 9 height 9
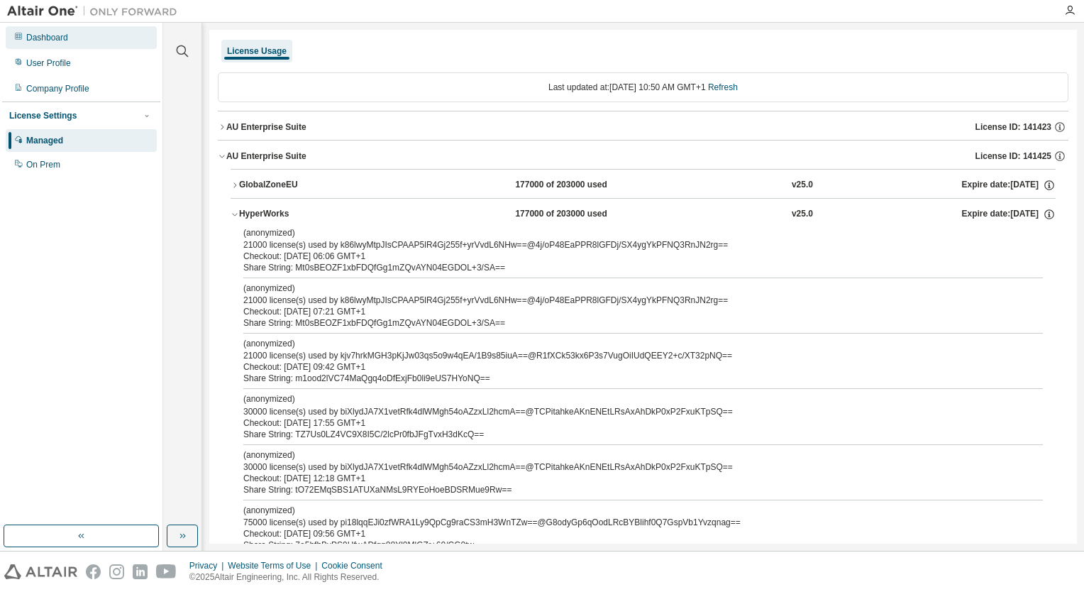
click at [56, 48] on div "Dashboard" at bounding box center [81, 37] width 151 height 23
